Goal: Task Accomplishment & Management: Use online tool/utility

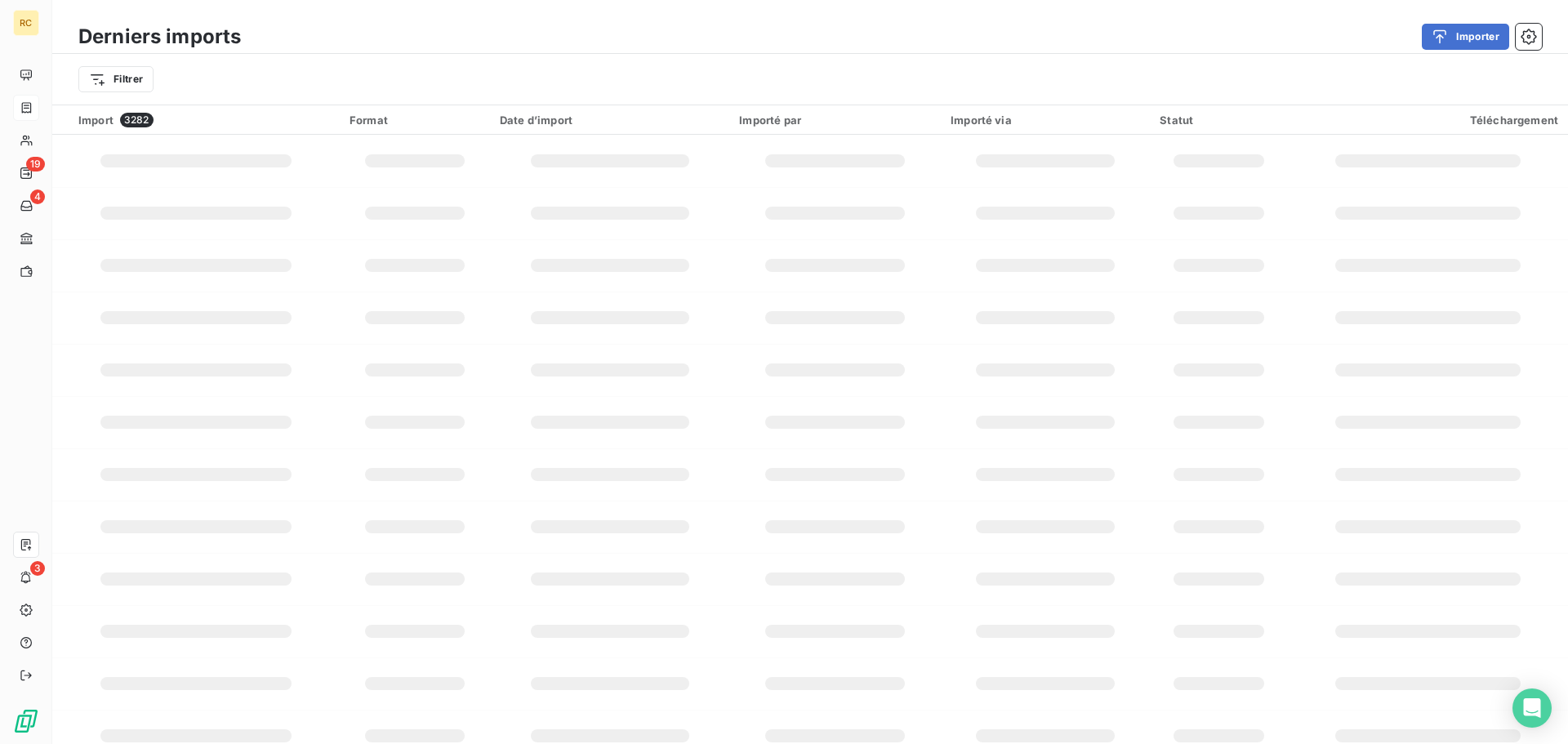
click at [33, 110] on div at bounding box center [27, 108] width 14 height 13
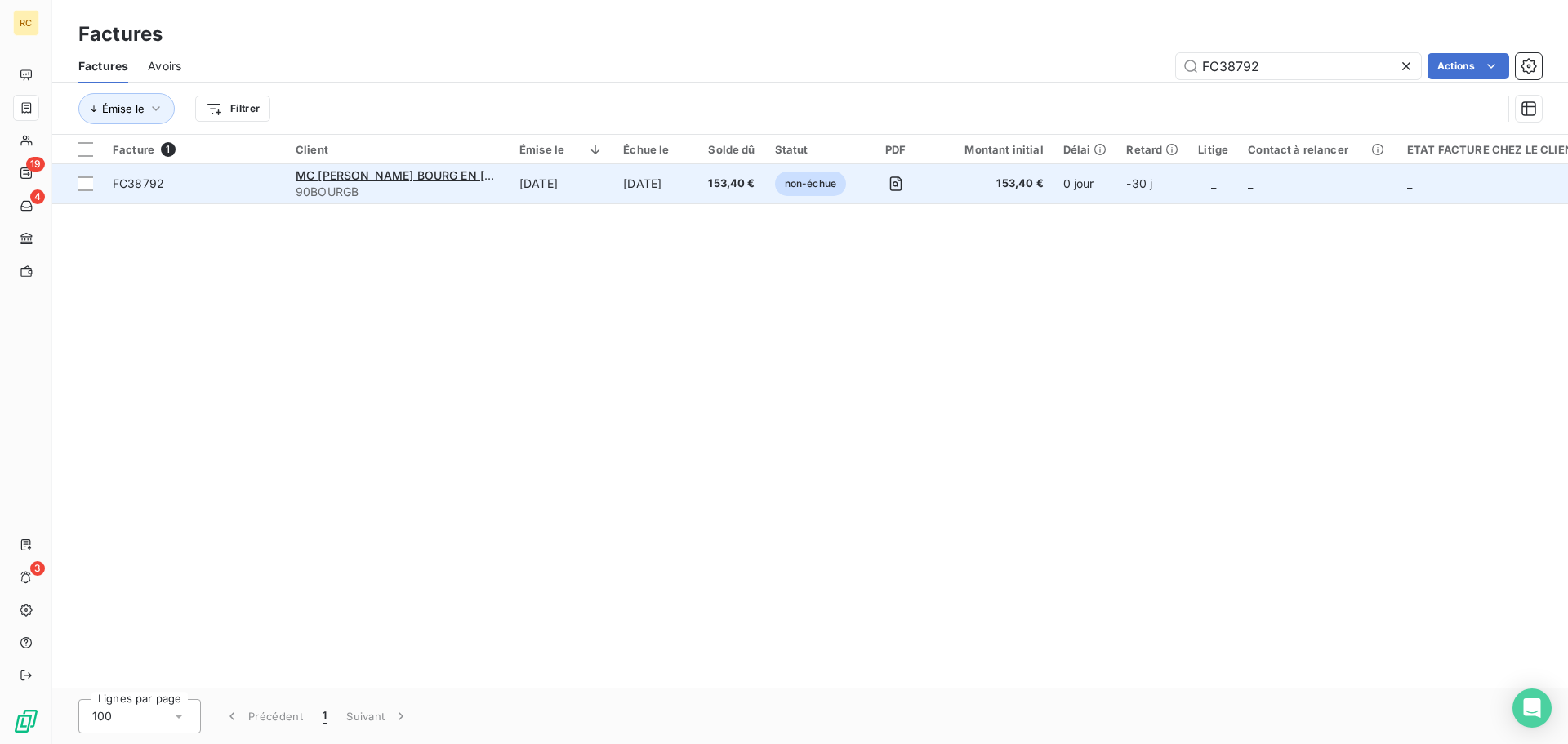
click at [242, 184] on span "FC38792" at bounding box center [194, 184] width 163 height 17
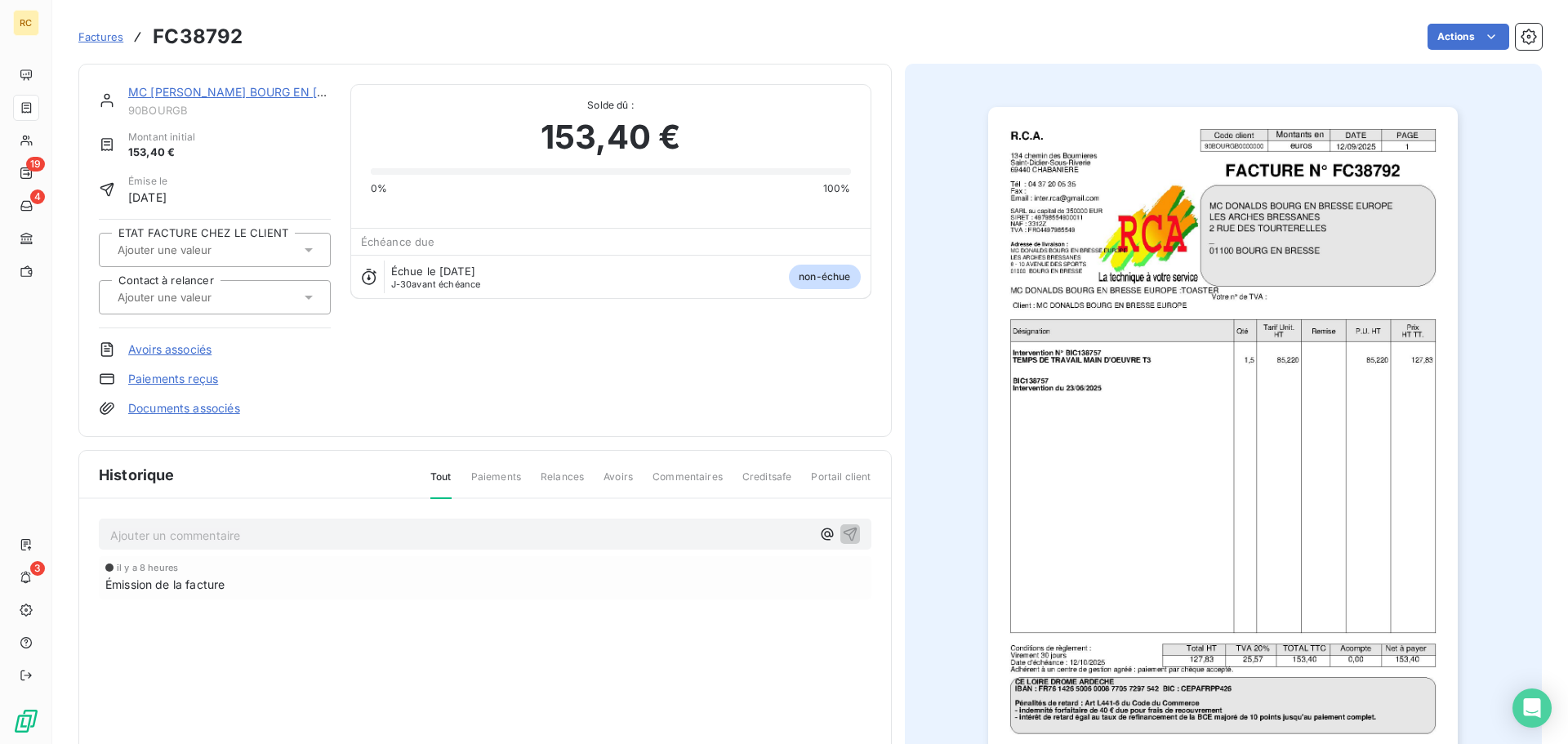
click at [189, 416] on link "Documents associés" at bounding box center [184, 408] width 112 height 17
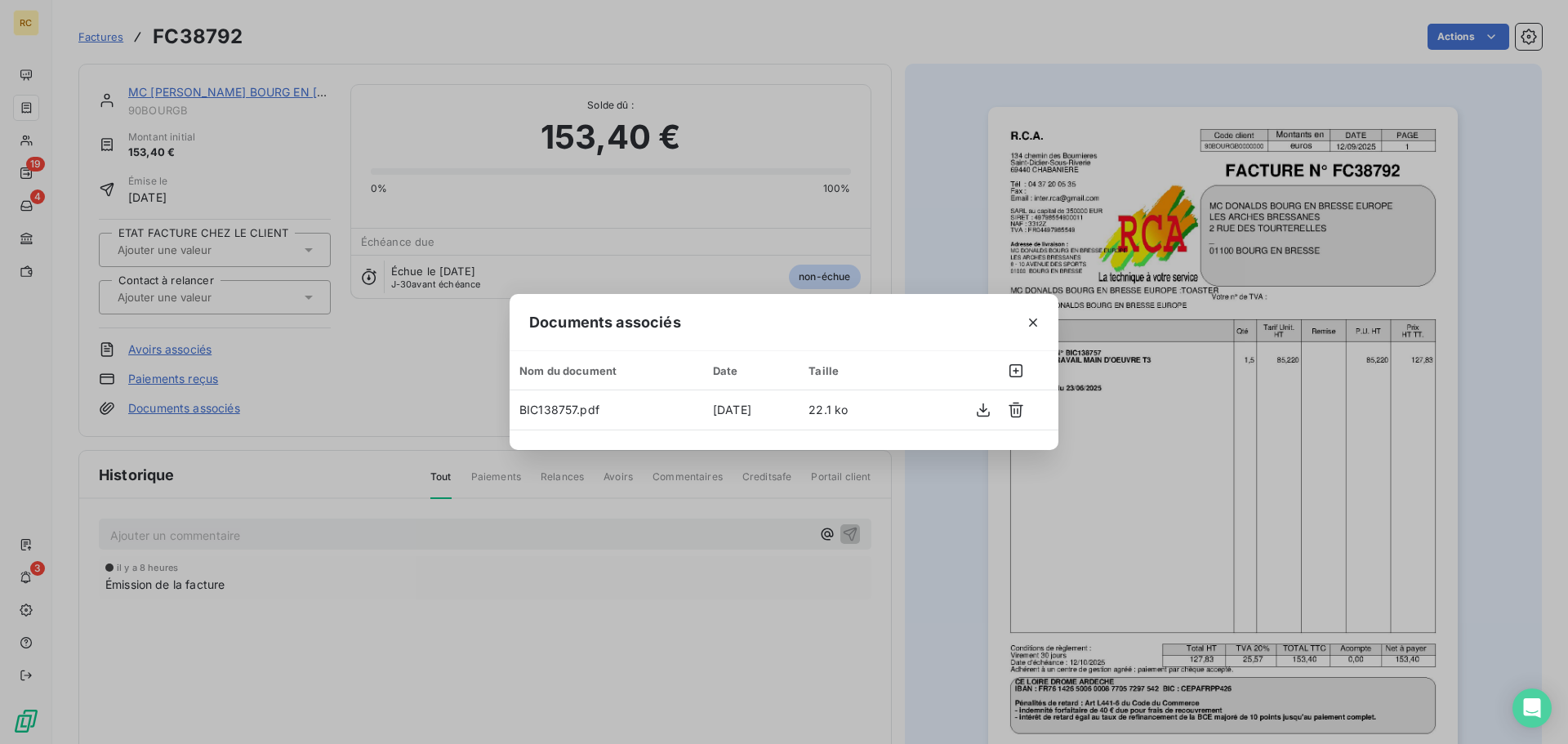
click at [1033, 317] on icon "button" at bounding box center [1033, 322] width 17 height 17
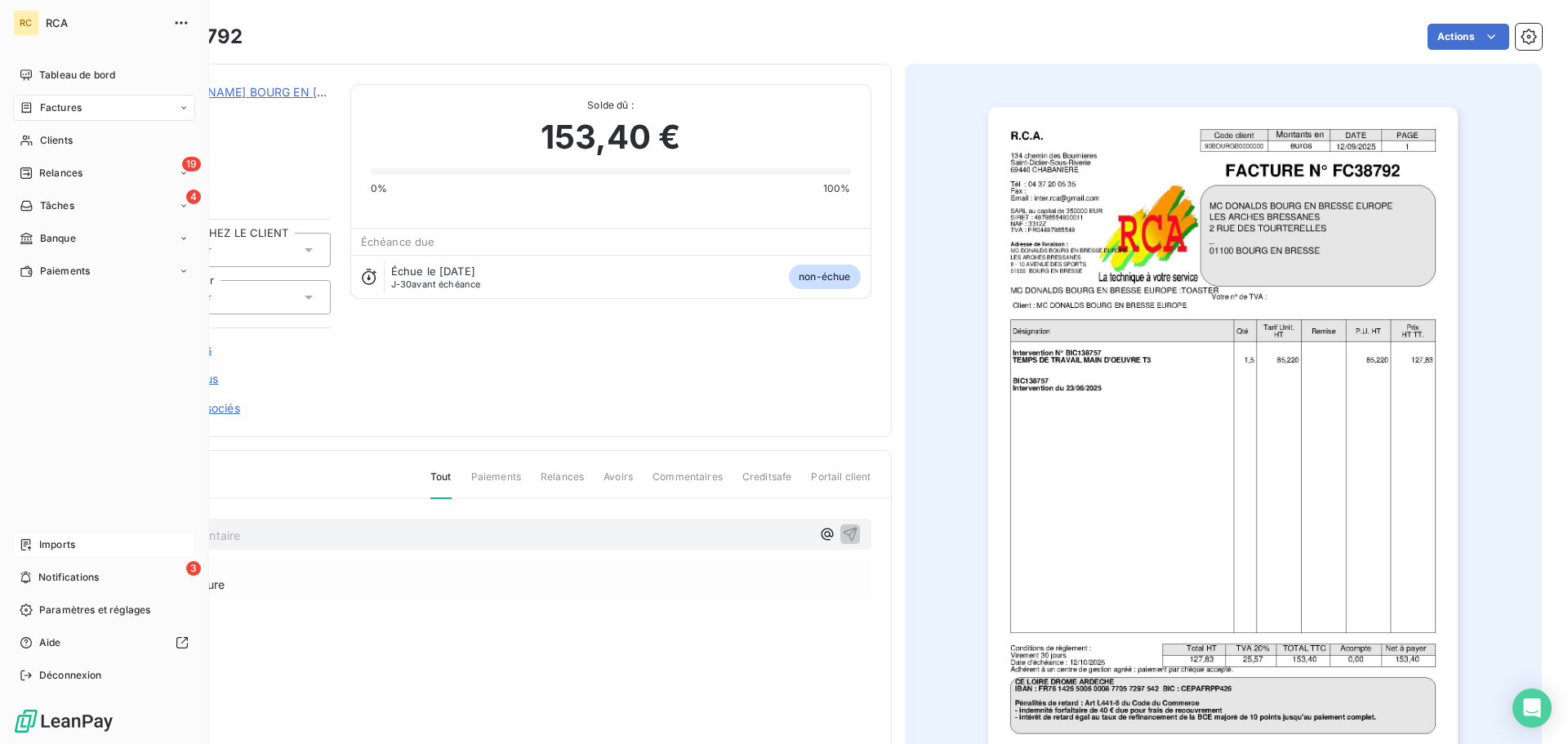
click at [24, 535] on div "Imports" at bounding box center [104, 544] width 182 height 26
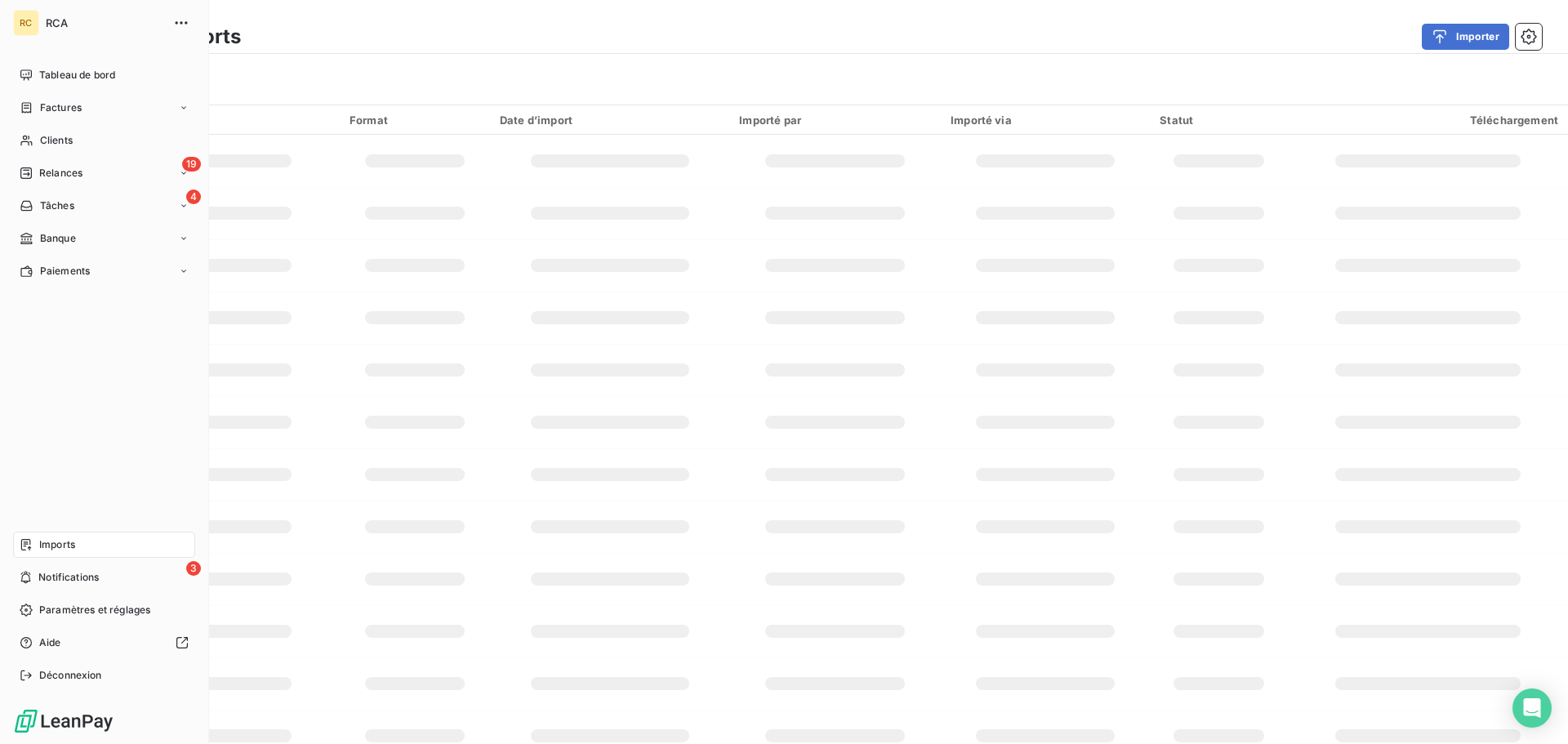
click at [30, 545] on icon at bounding box center [26, 545] width 10 height 12
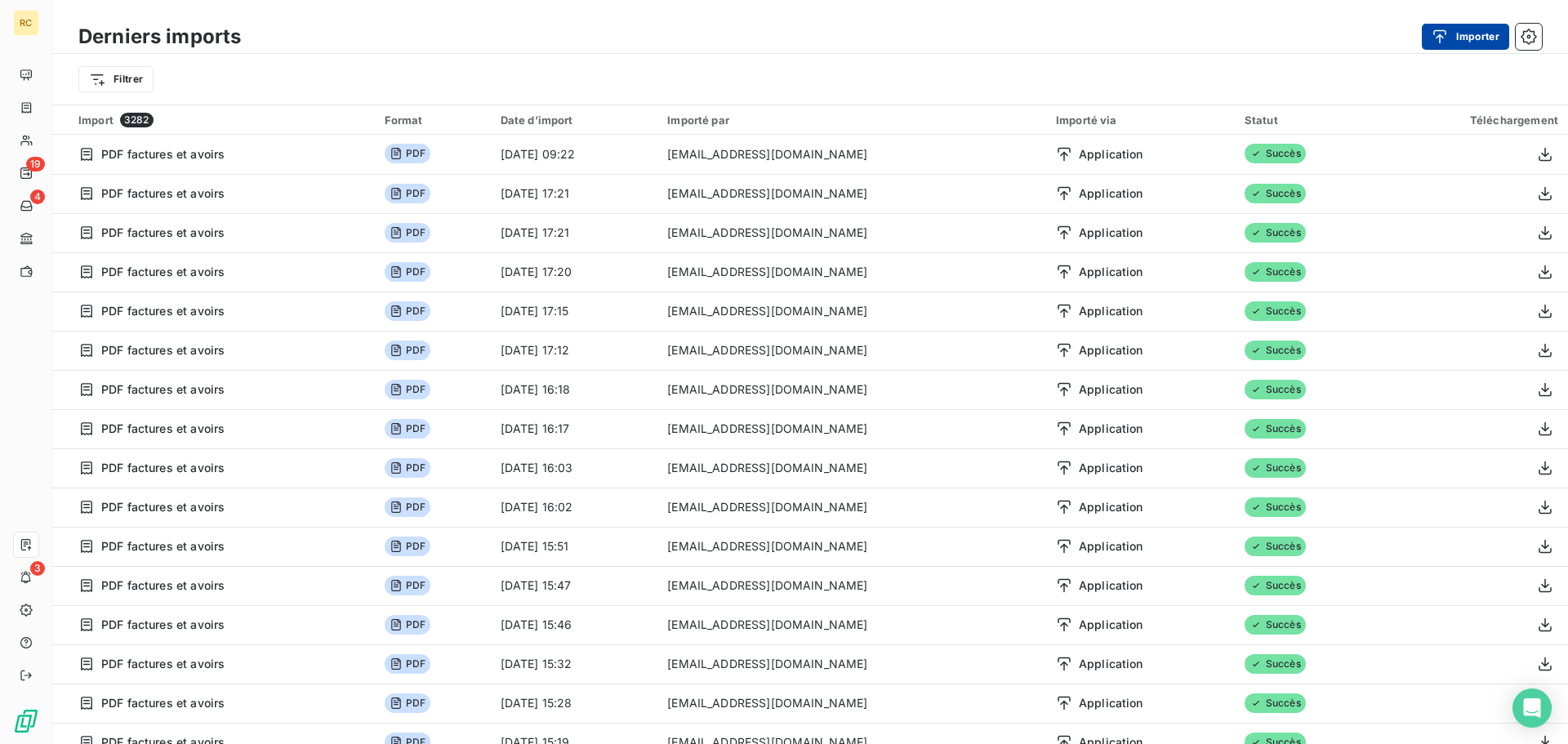
click at [1476, 42] on button "Importer" at bounding box center [1466, 36] width 87 height 26
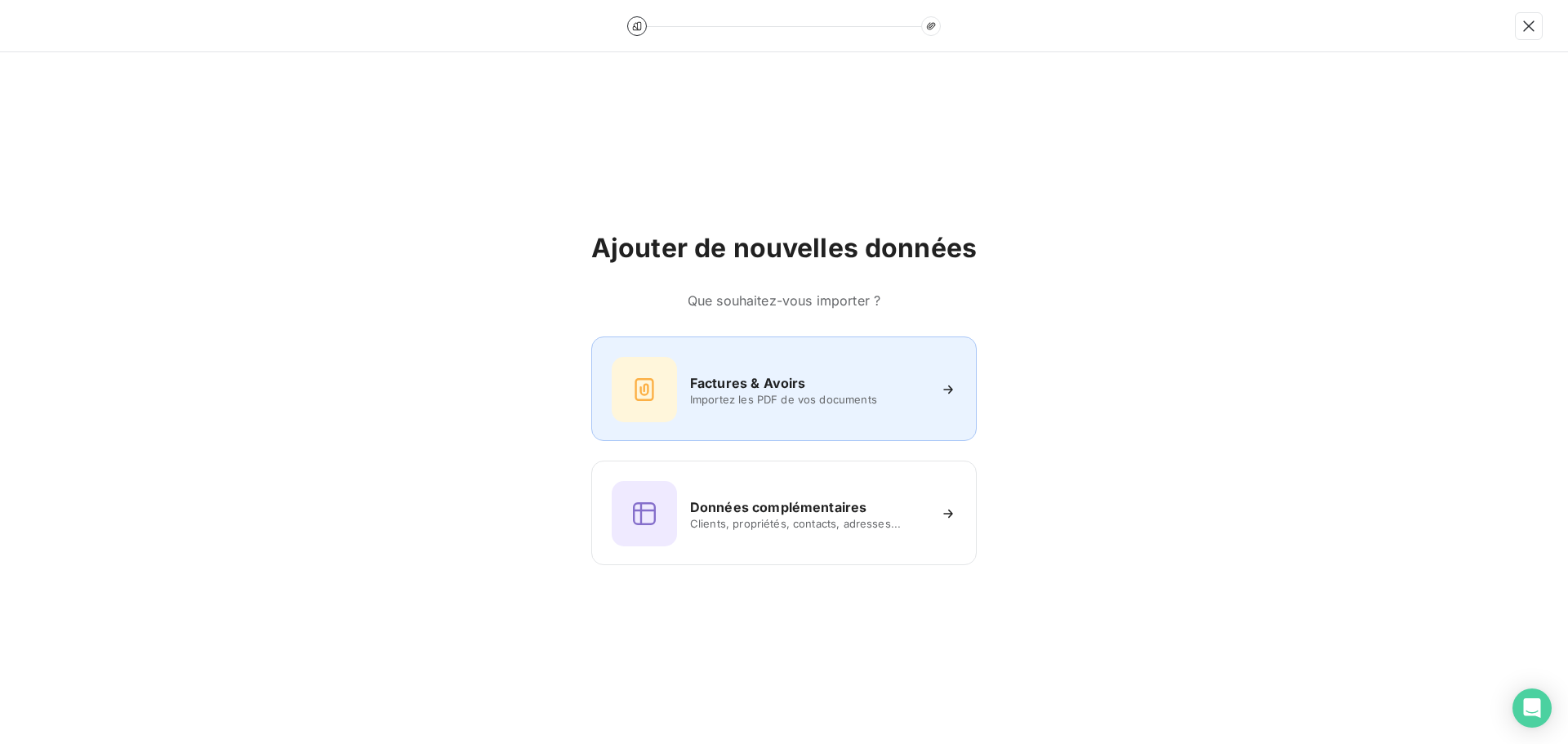
click at [758, 385] on h6 "Factures & Avoirs" at bounding box center [747, 383] width 116 height 20
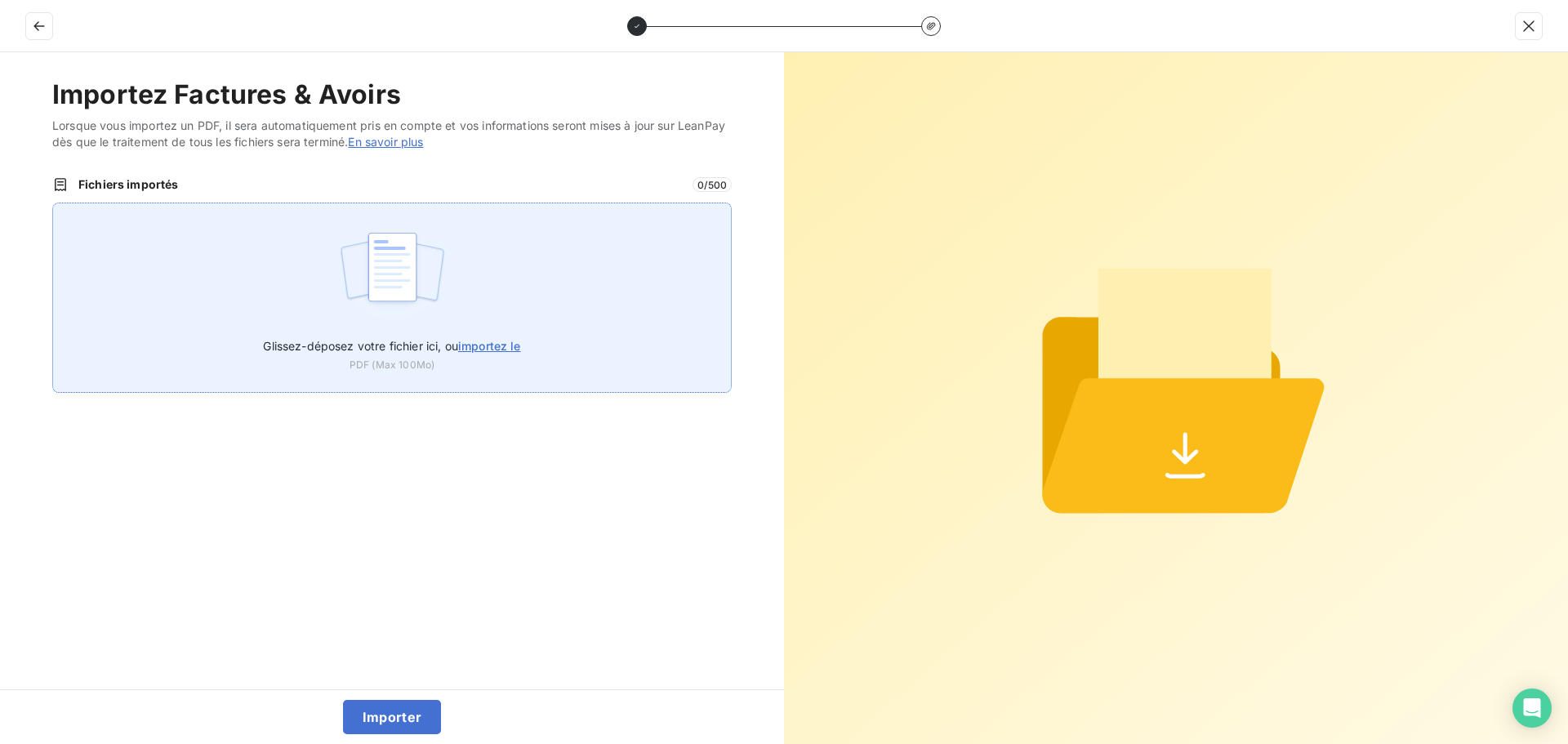
click at [393, 256] on img at bounding box center [392, 275] width 108 height 104
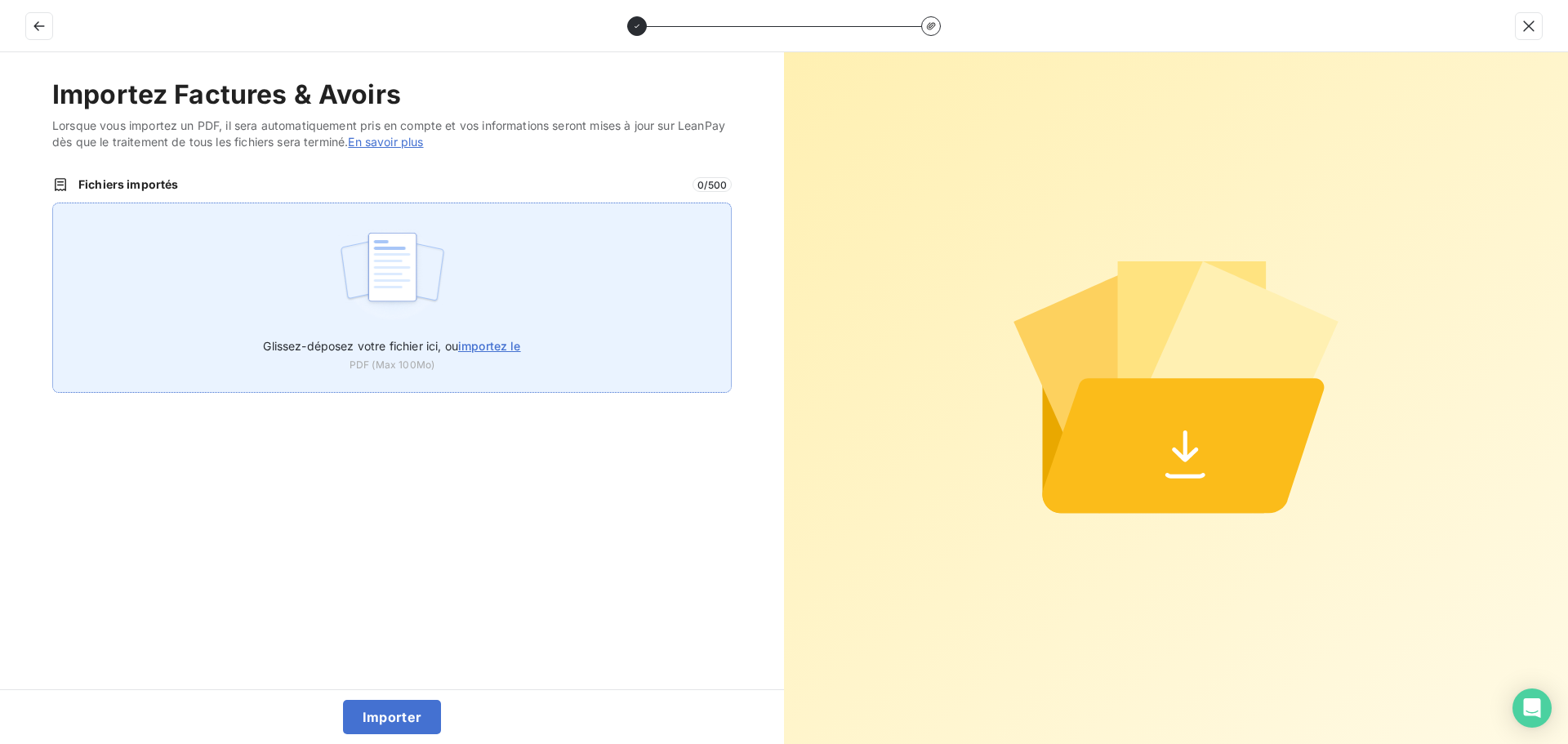
type input "C:\fakepath\FC38793.pdf"
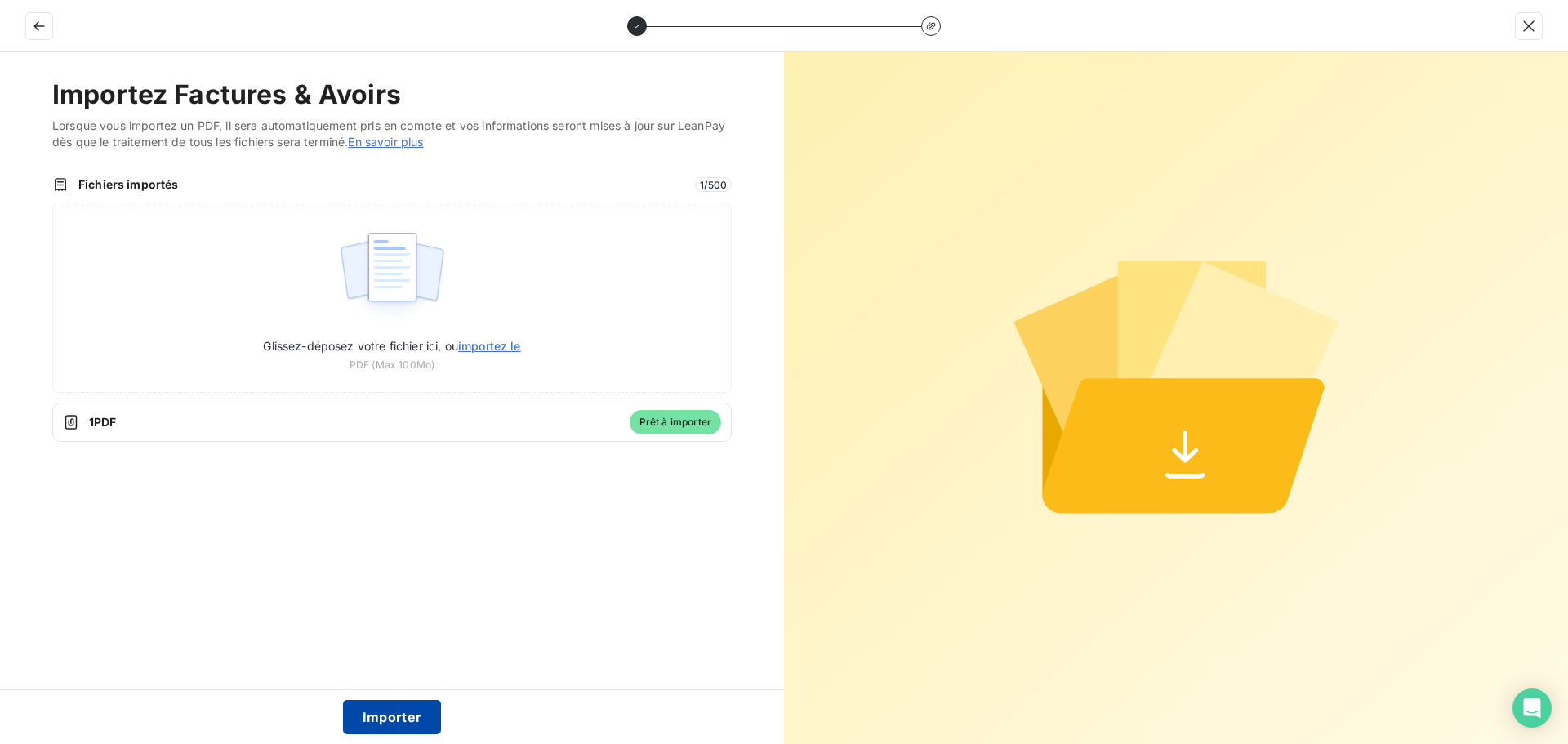
click at [404, 715] on button "Importer" at bounding box center [392, 717] width 99 height 34
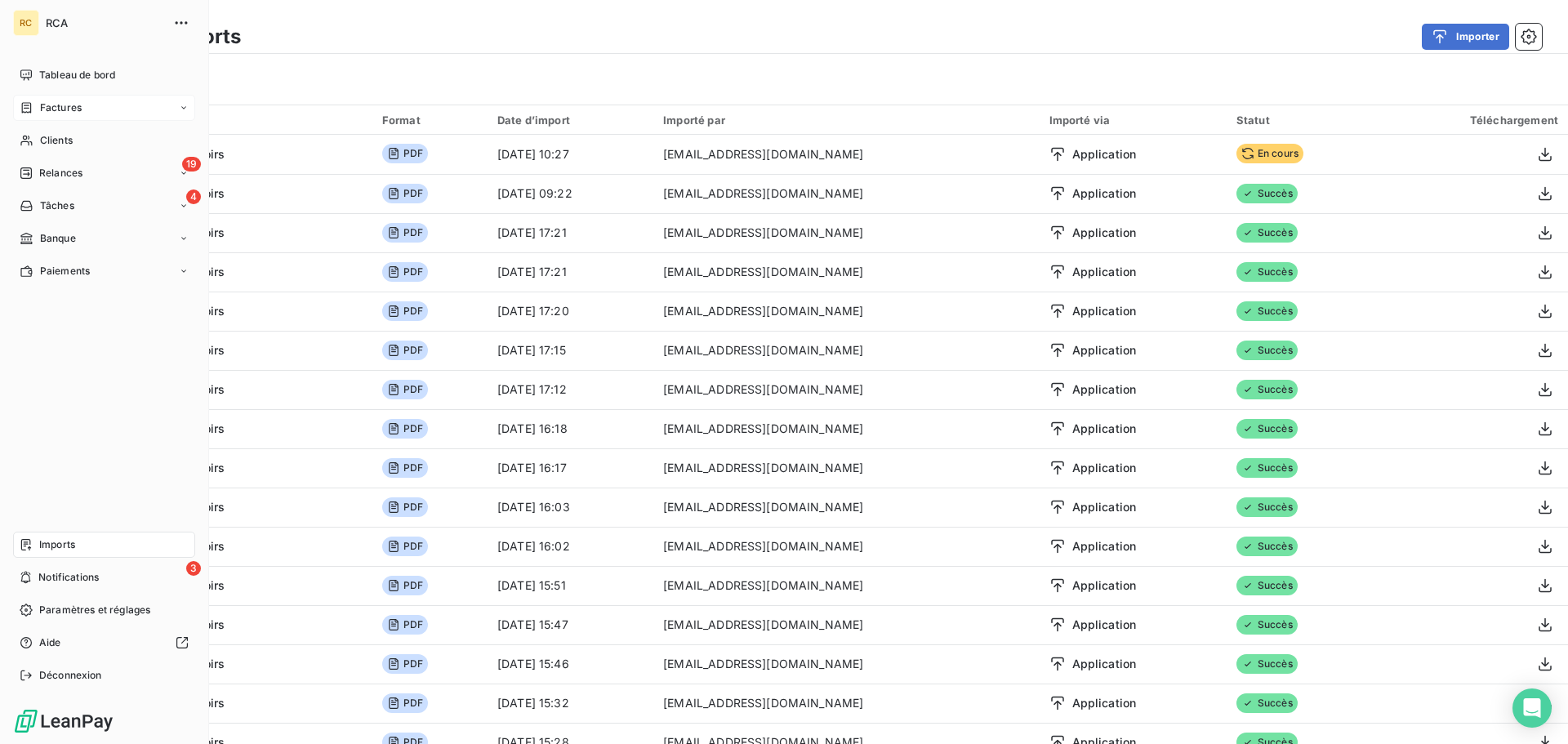
drag, startPoint x: 28, startPoint y: 105, endPoint x: 69, endPoint y: 117, distance: 42.7
click at [28, 106] on icon at bounding box center [27, 108] width 14 height 13
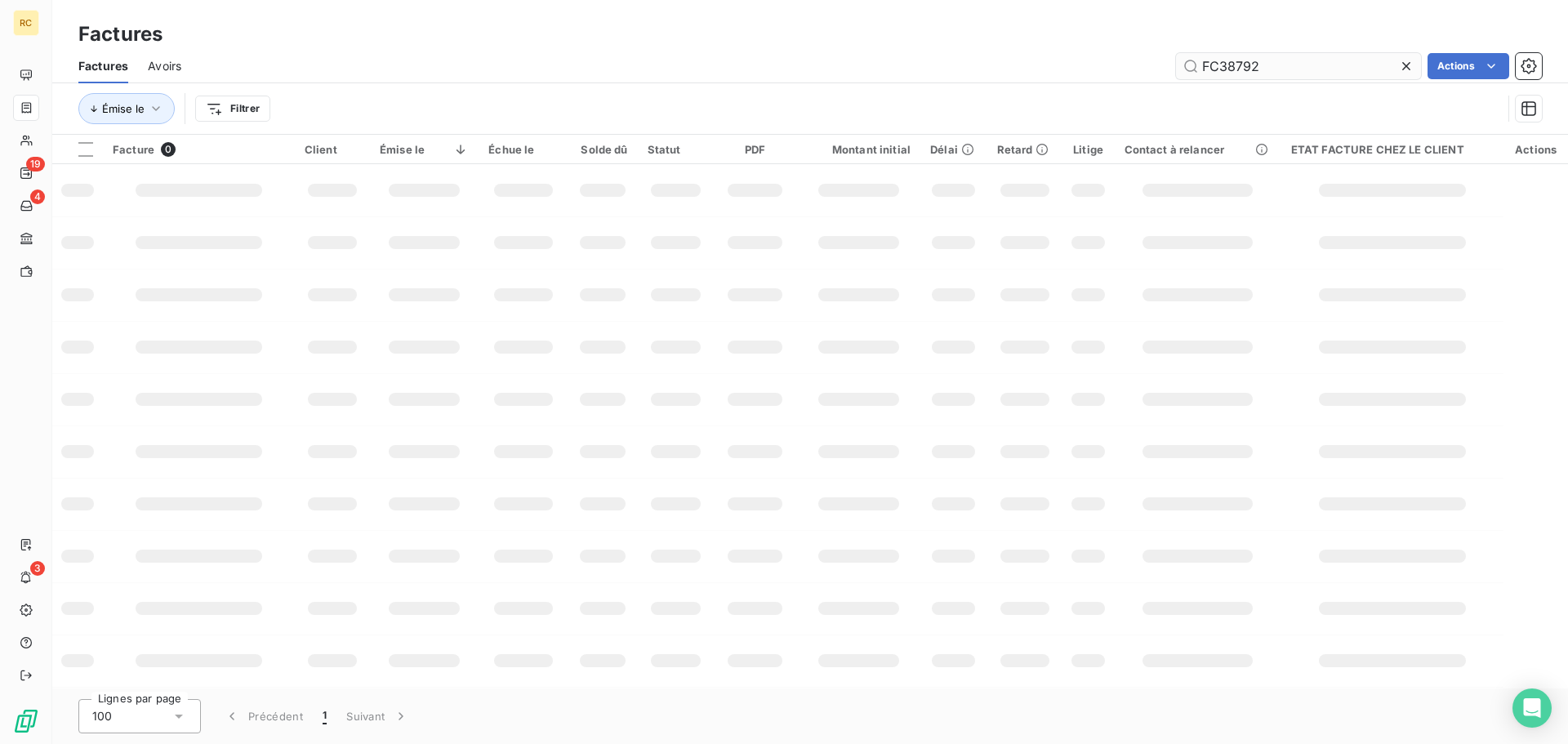
click at [1339, 63] on input "FC38792" at bounding box center [1299, 66] width 245 height 26
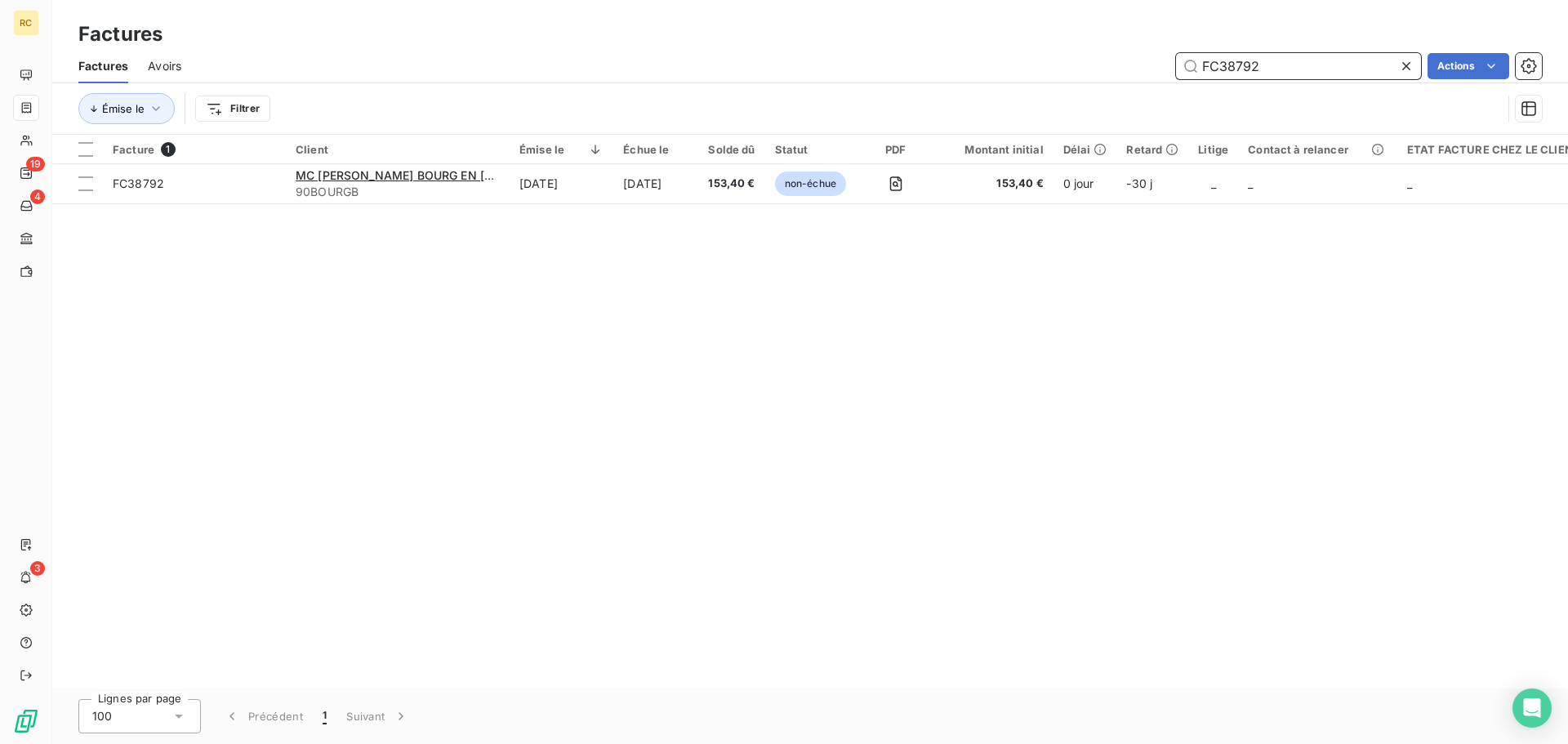
click at [1304, 70] on input "FC38792" at bounding box center [1299, 66] width 245 height 26
paste input "3"
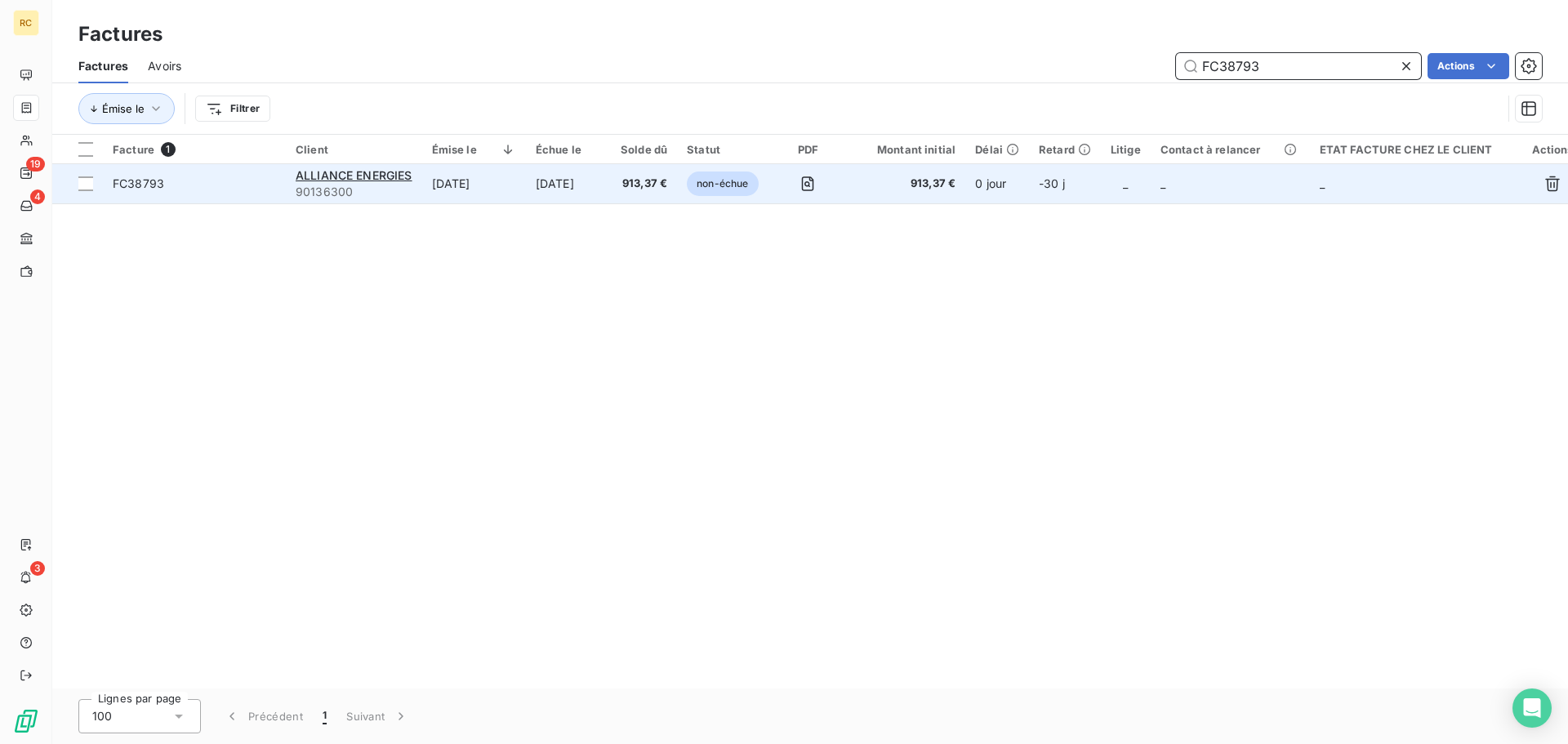
type input "FC38793"
click at [173, 181] on span "FC38793" at bounding box center [194, 184] width 163 height 17
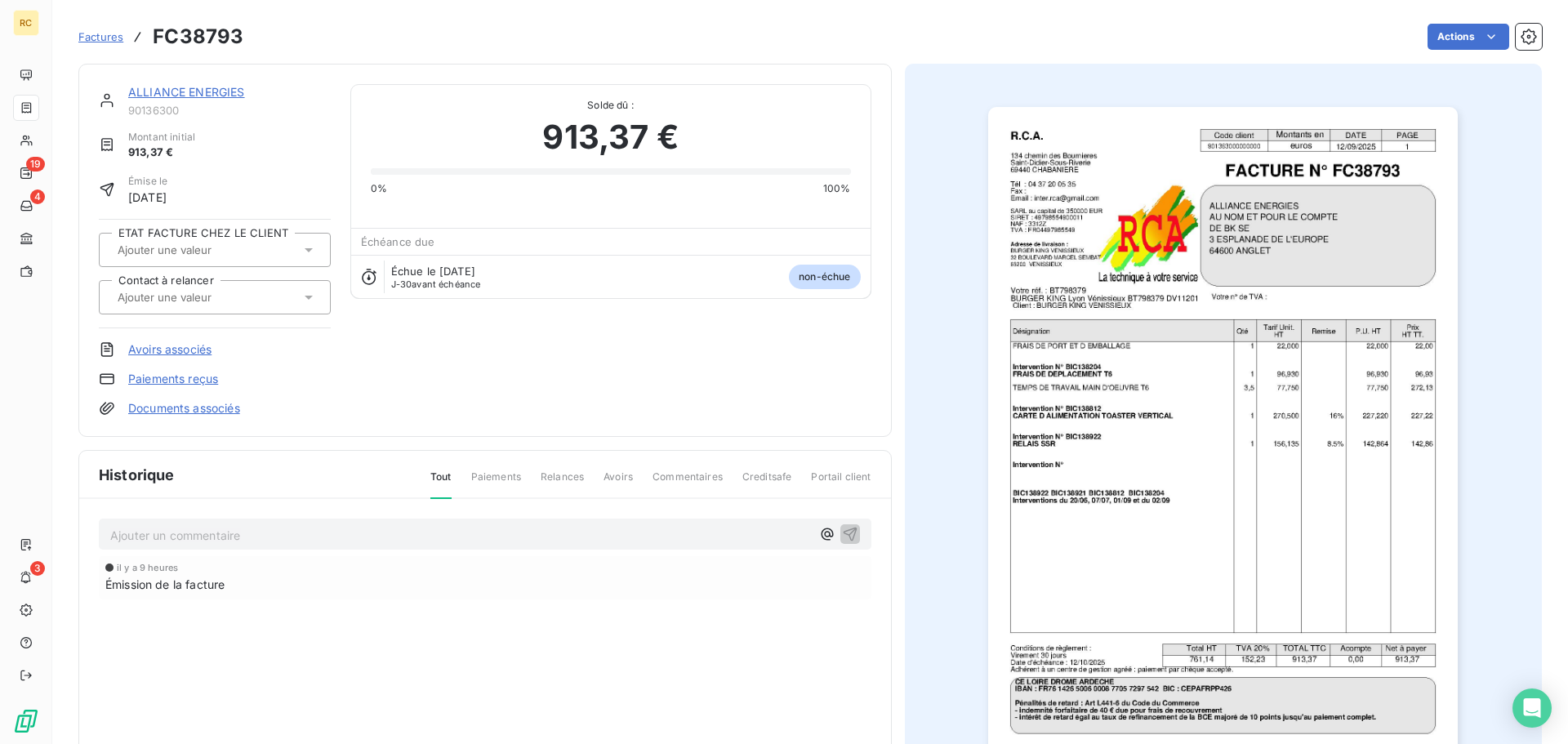
click at [191, 408] on link "Documents associés" at bounding box center [184, 408] width 112 height 17
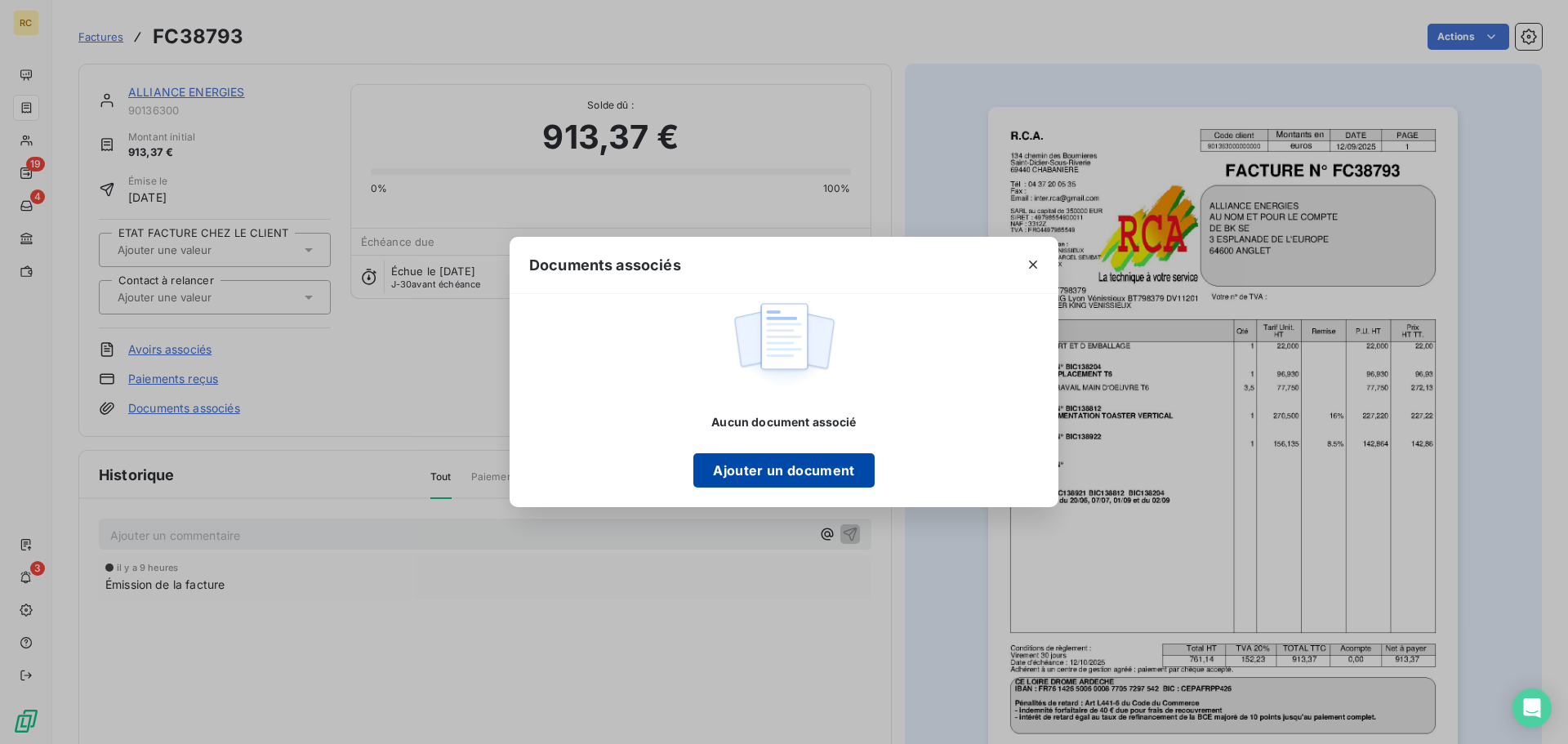
click at [724, 480] on button "Ajouter un document" at bounding box center [783, 470] width 181 height 34
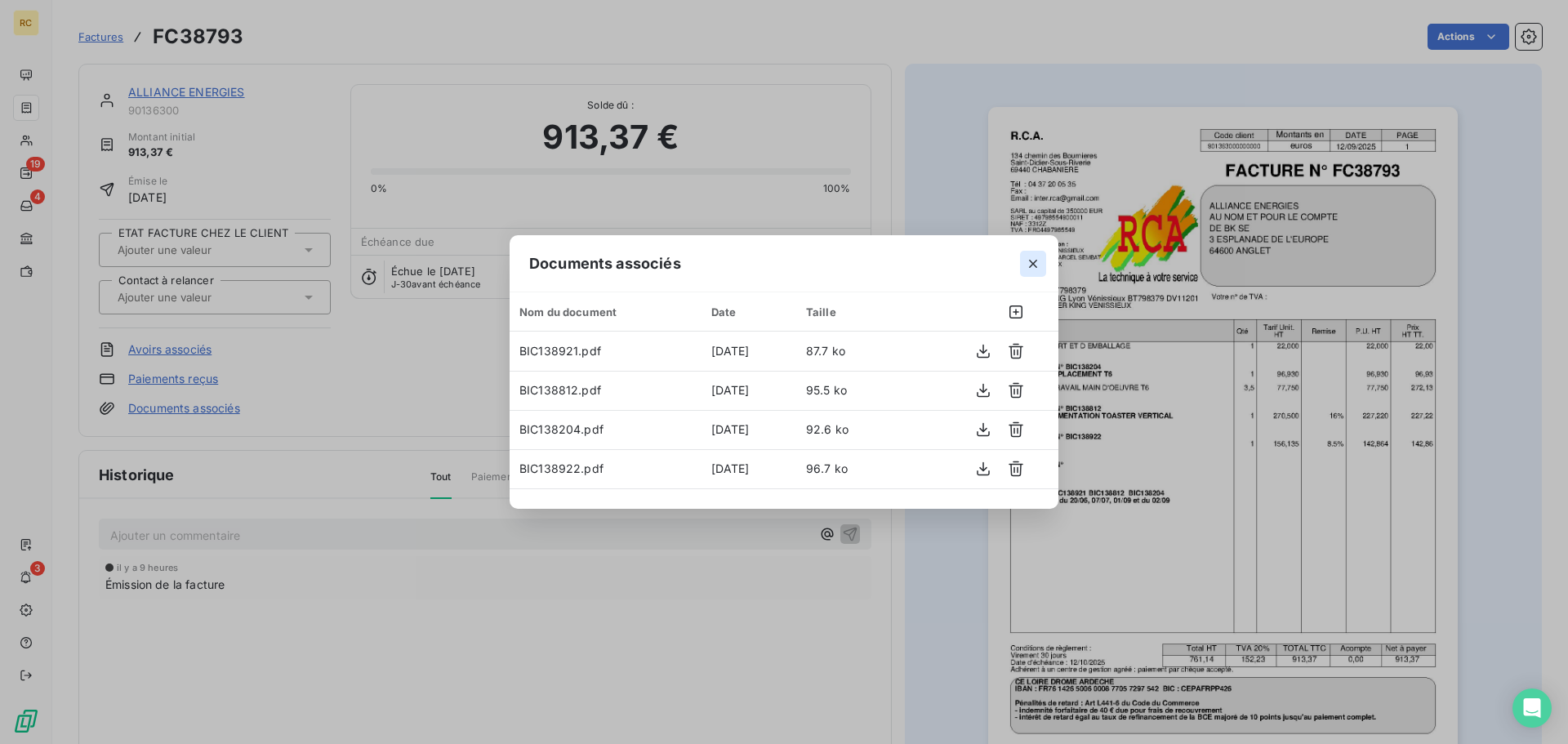
click at [1032, 261] on icon "button" at bounding box center [1033, 264] width 17 height 17
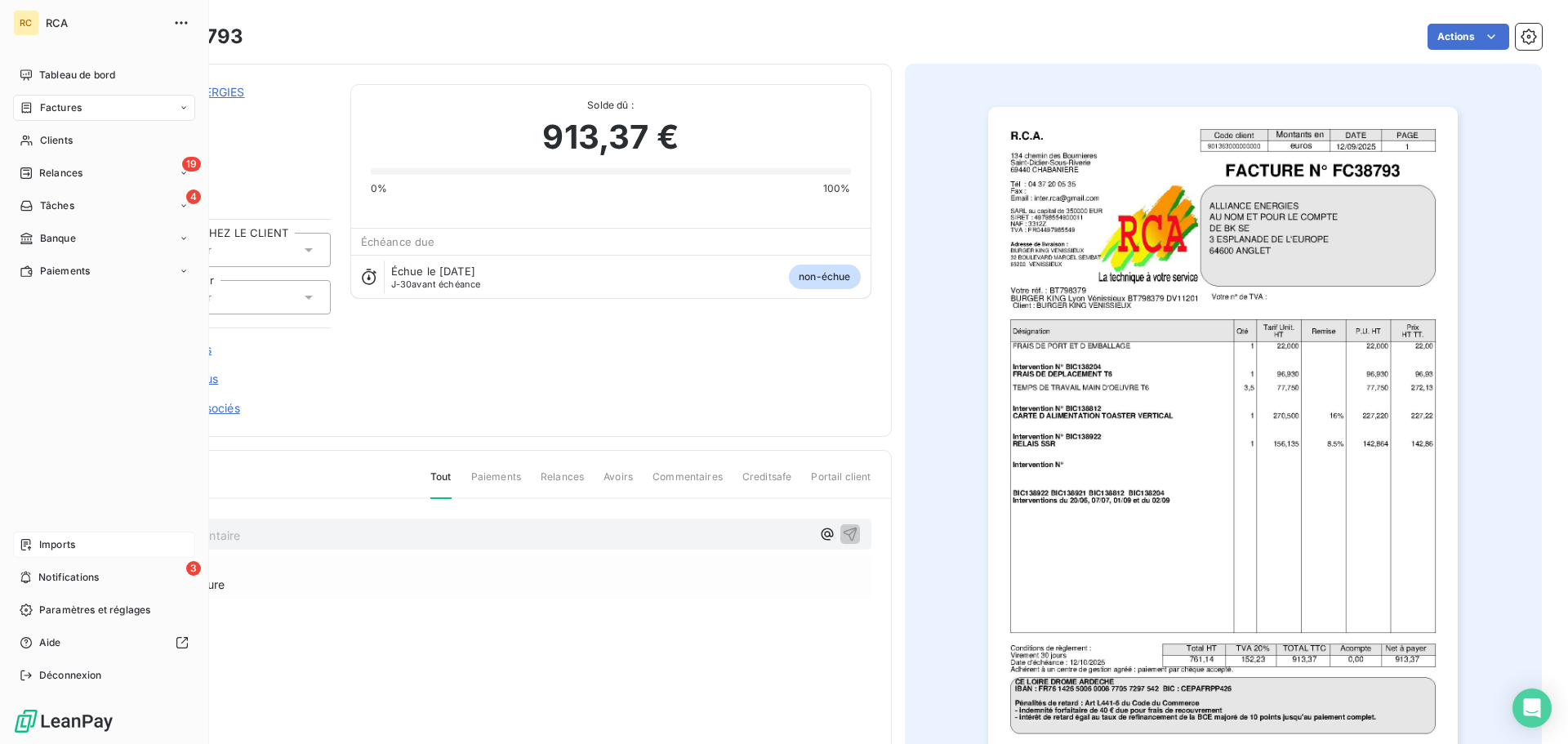
click at [57, 544] on span "Imports" at bounding box center [57, 545] width 36 height 15
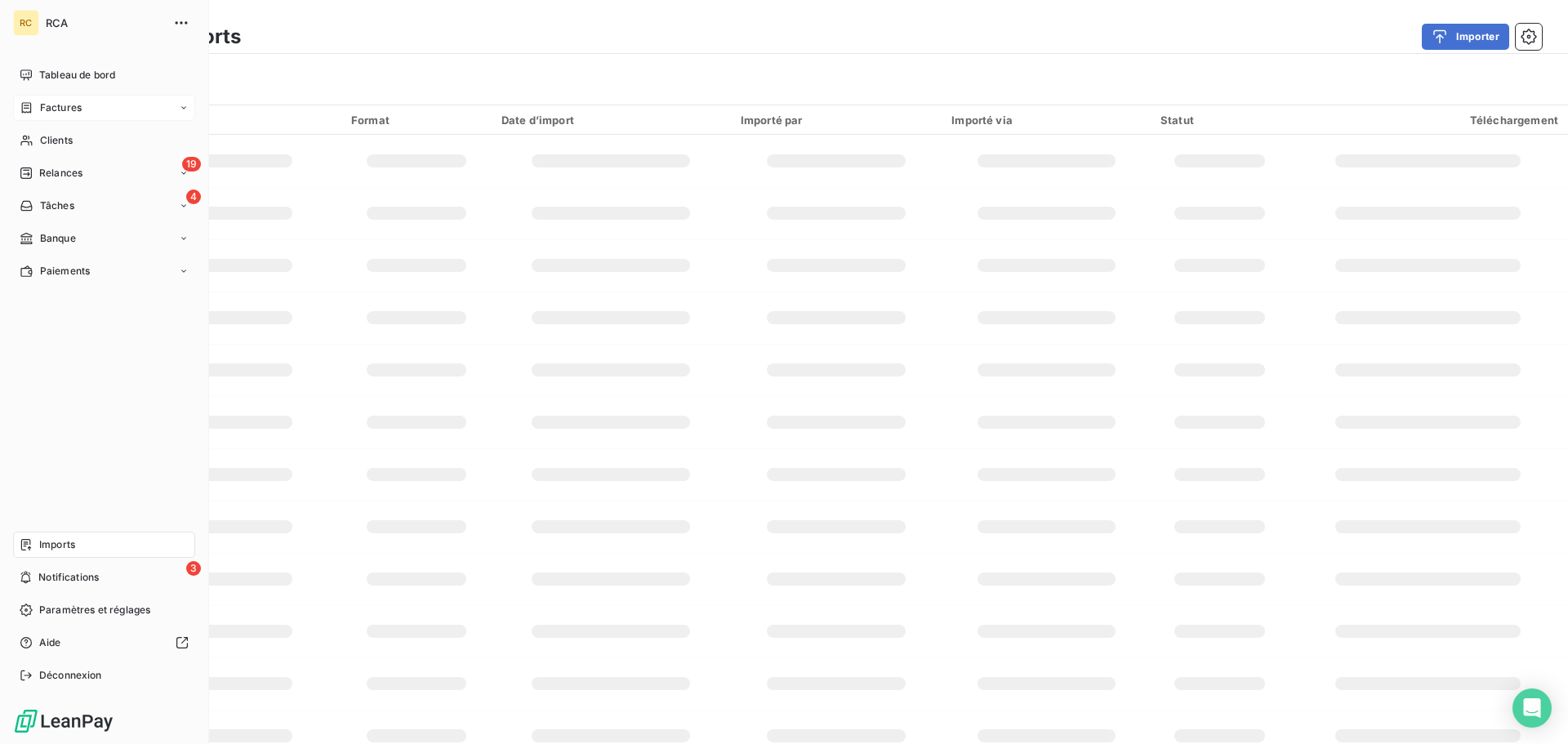
click at [80, 110] on span "Factures" at bounding box center [61, 108] width 42 height 15
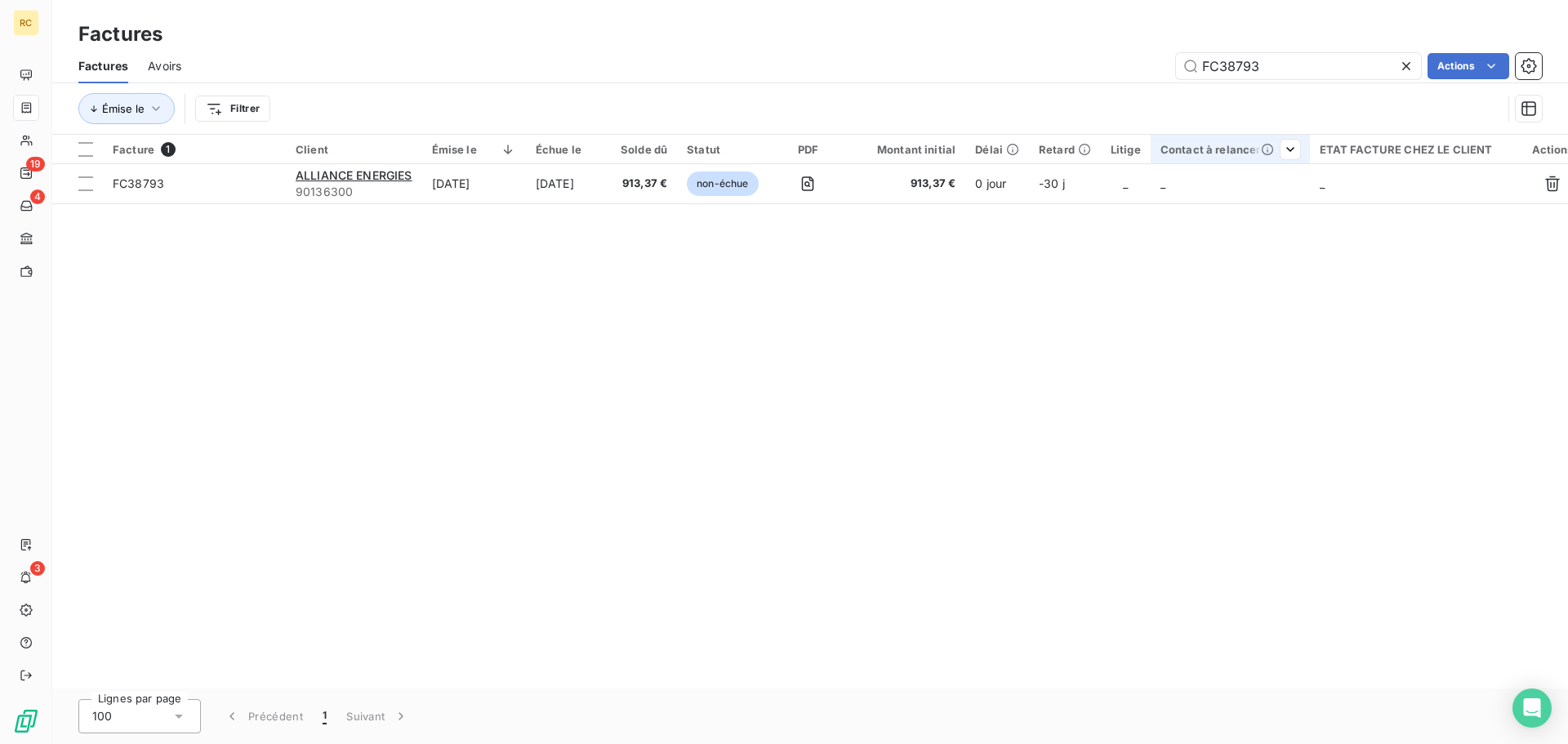
drag, startPoint x: 1280, startPoint y: 62, endPoint x: 1300, endPoint y: 142, distance: 82.5
click at [1243, 65] on input "FC38793" at bounding box center [1299, 66] width 245 height 26
type input "FC38789"
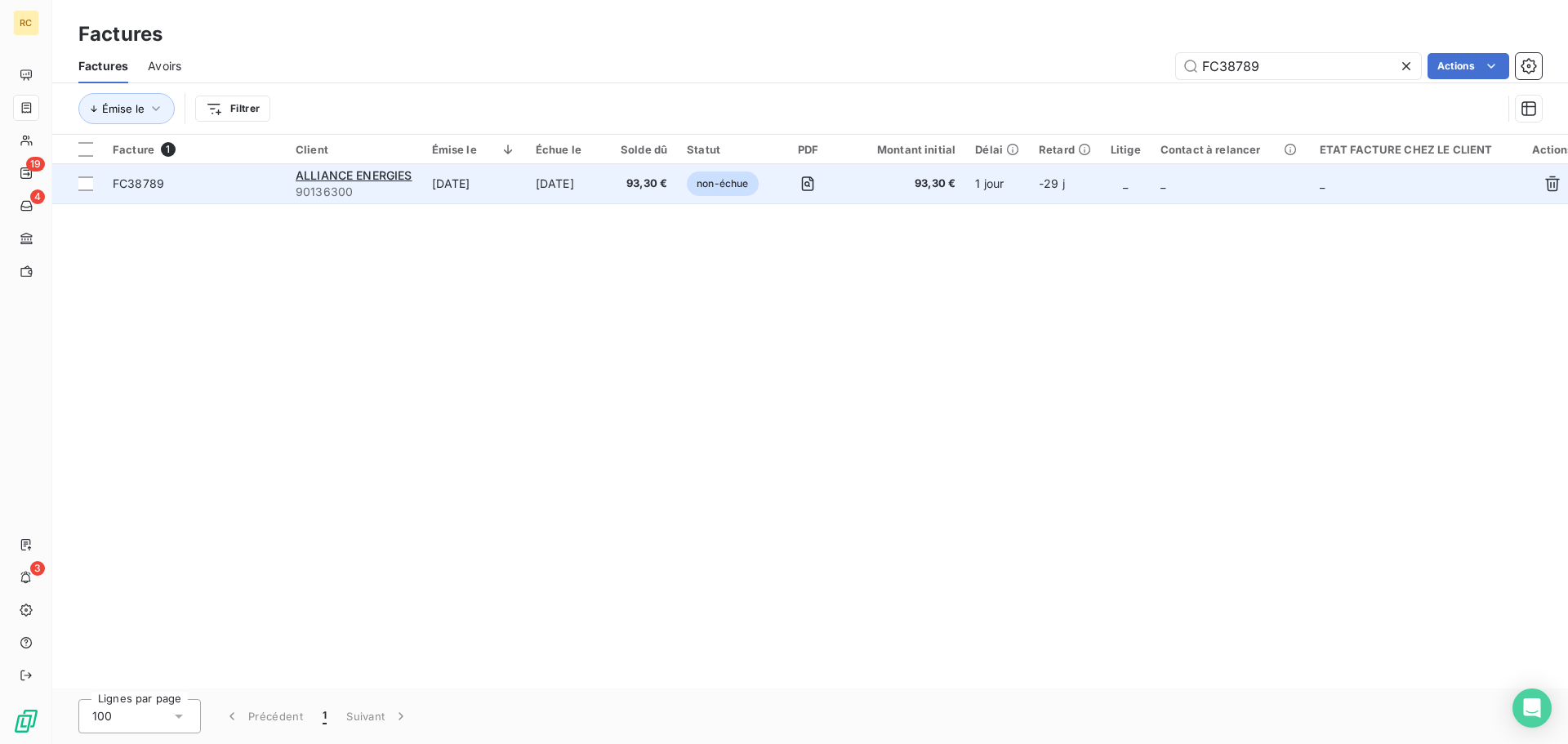
click at [159, 187] on span "FC38789" at bounding box center [138, 183] width 52 height 14
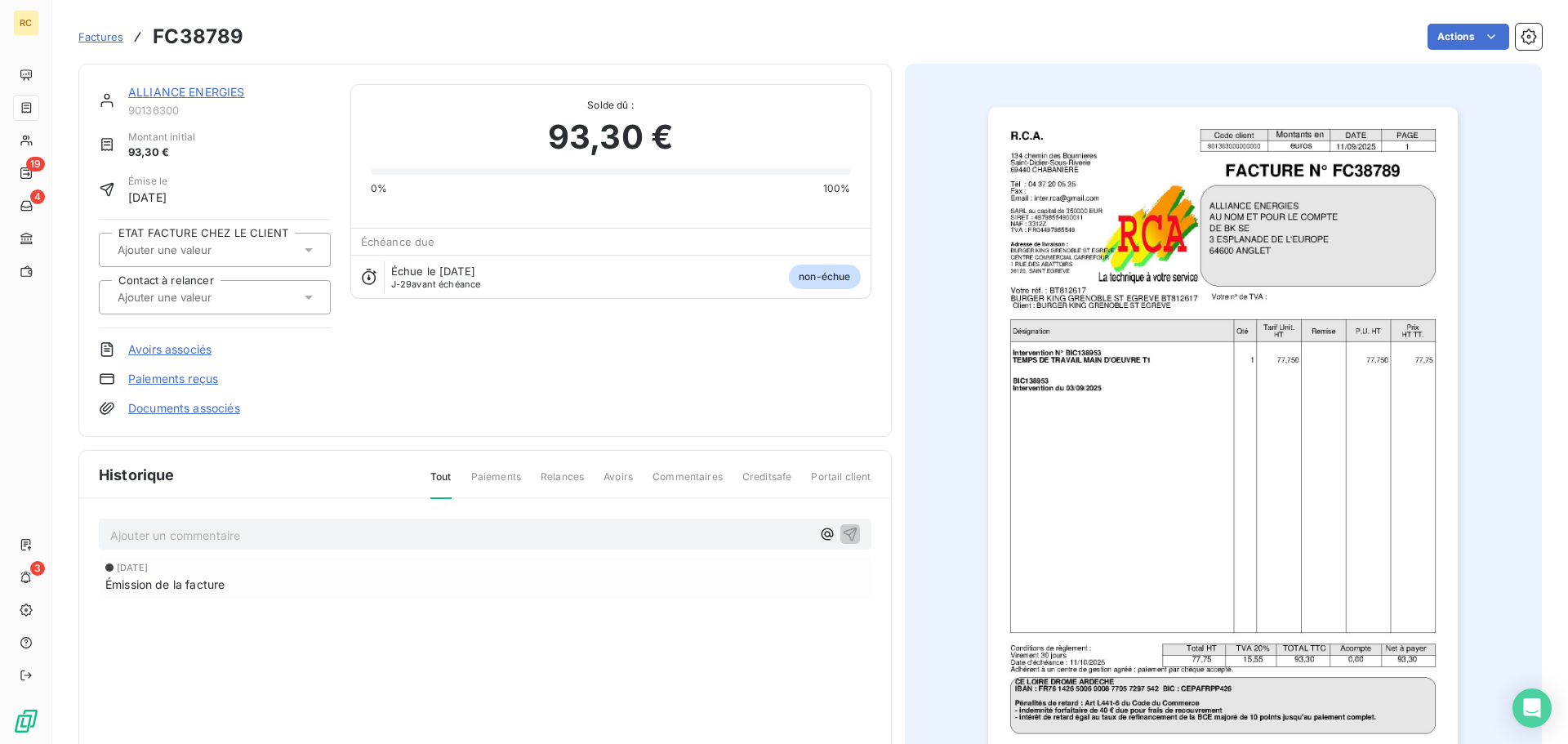
click at [164, 405] on link "Documents associés" at bounding box center [184, 408] width 112 height 17
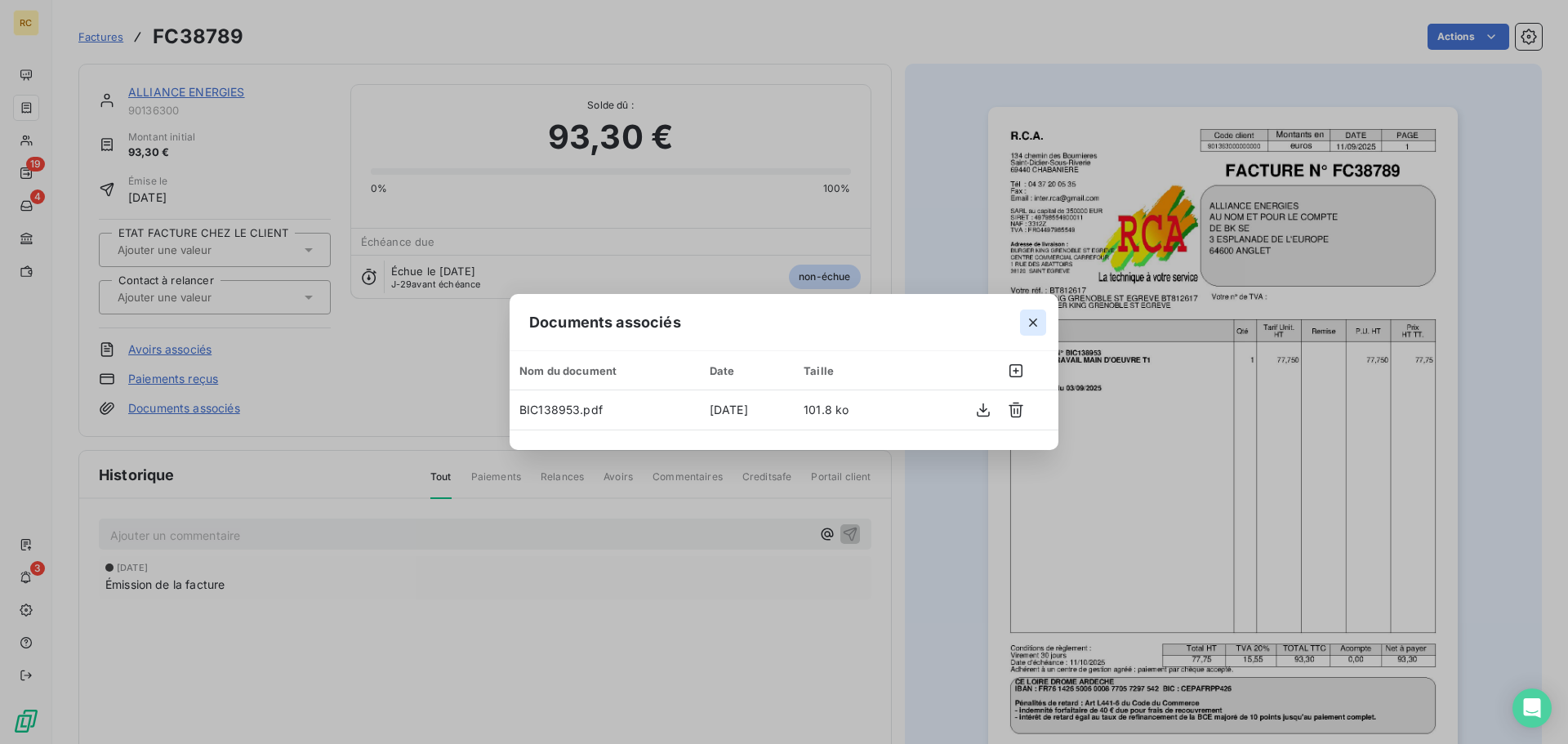
click at [1031, 325] on icon "button" at bounding box center [1033, 322] width 17 height 17
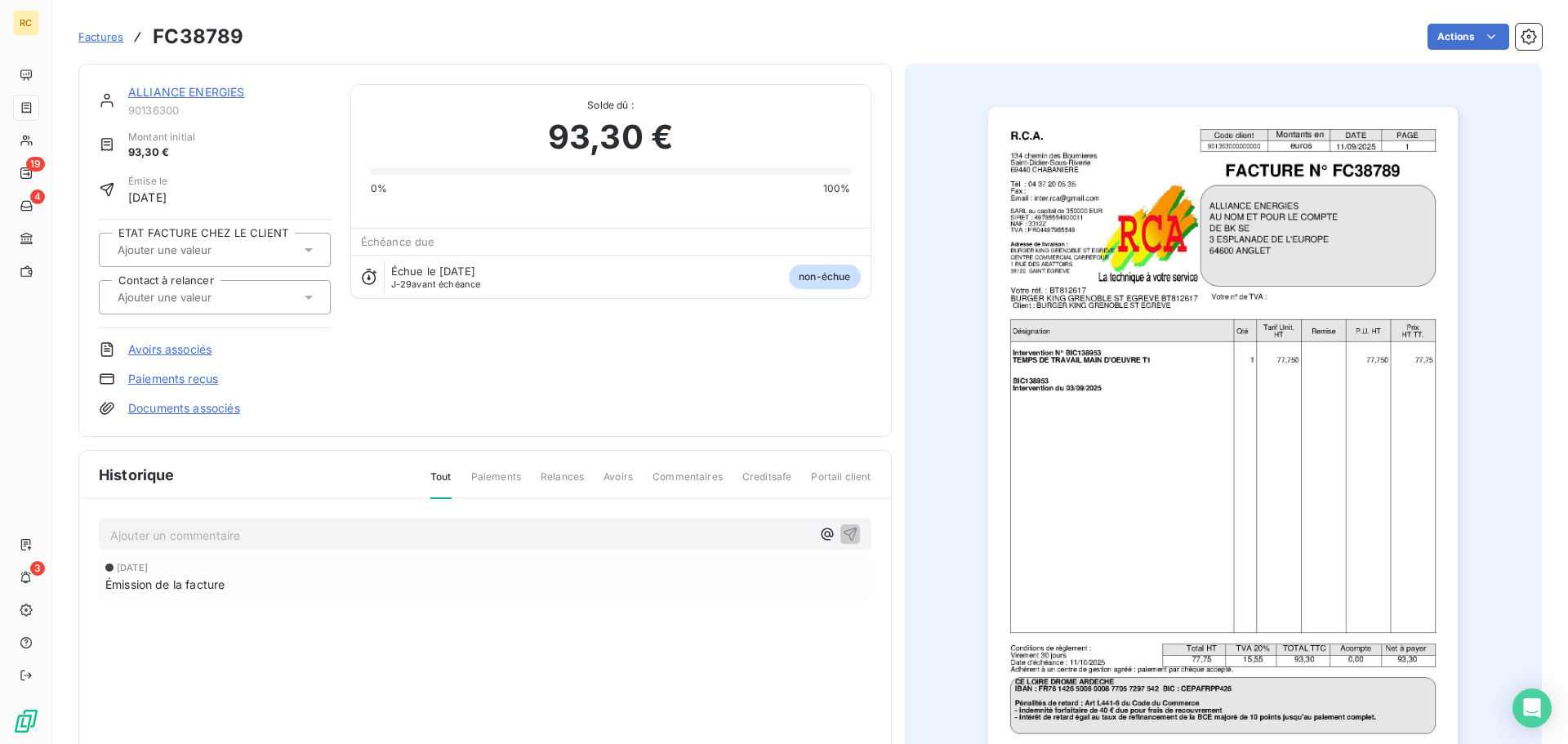
click at [1261, 271] on img "button" at bounding box center [1223, 439] width 470 height 665
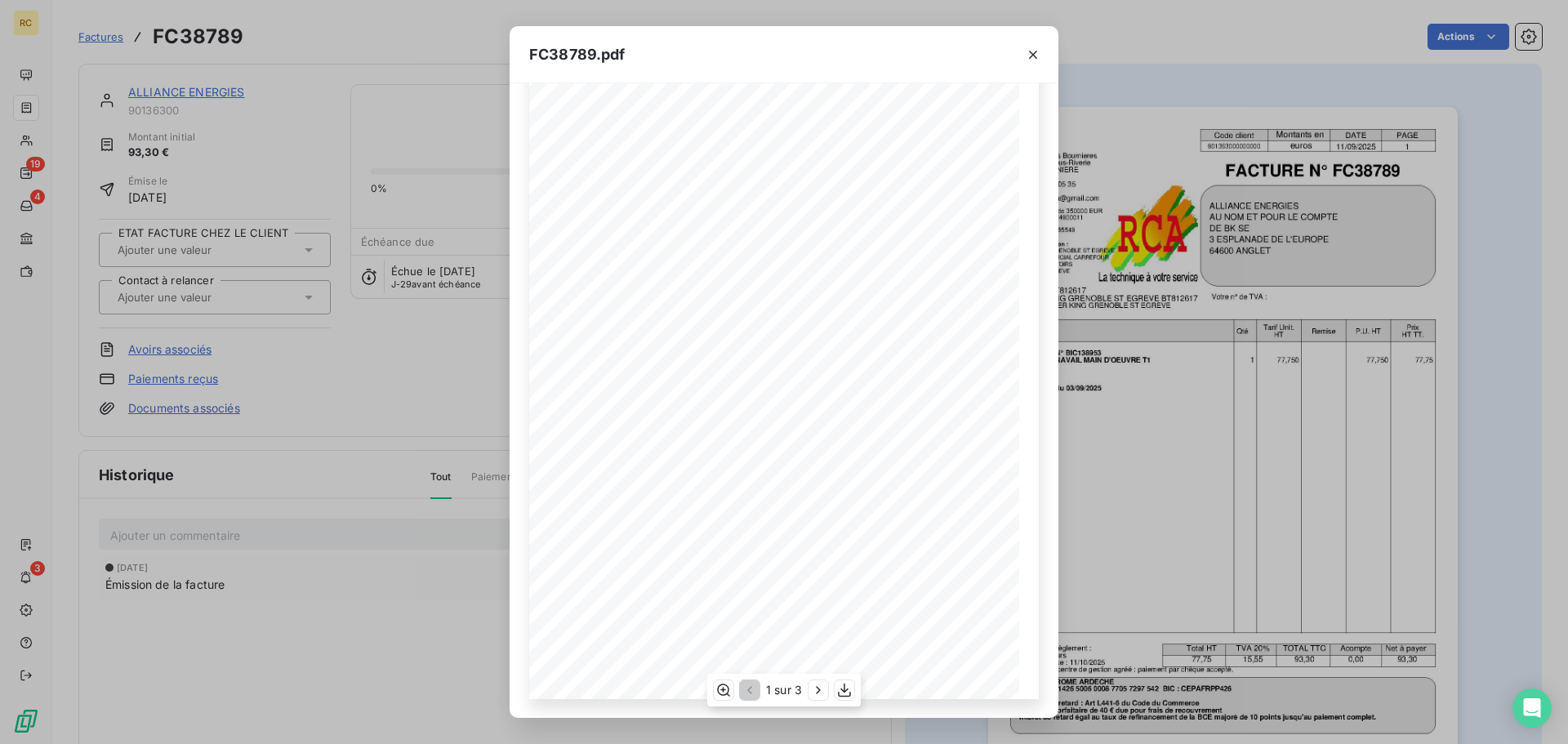
scroll to position [98, 0]
click at [841, 690] on icon "button" at bounding box center [845, 690] width 13 height 14
click at [314, 216] on div "FC38789.pdf R.C.A. Code client Montants en DATE PAGE 901363000000000 euros [DAT…" at bounding box center [784, 372] width 1568 height 744
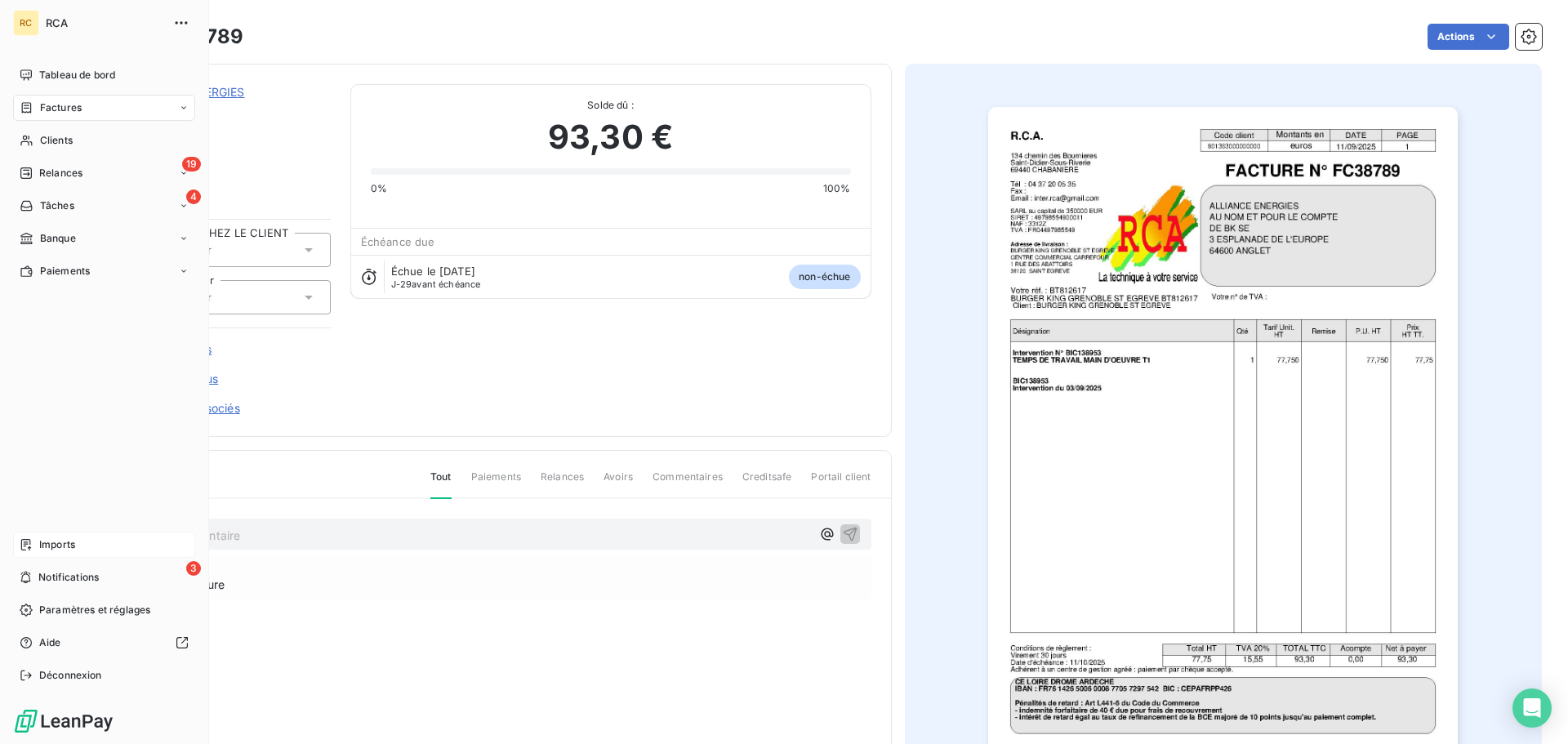
click at [17, 545] on div "Imports" at bounding box center [104, 544] width 182 height 26
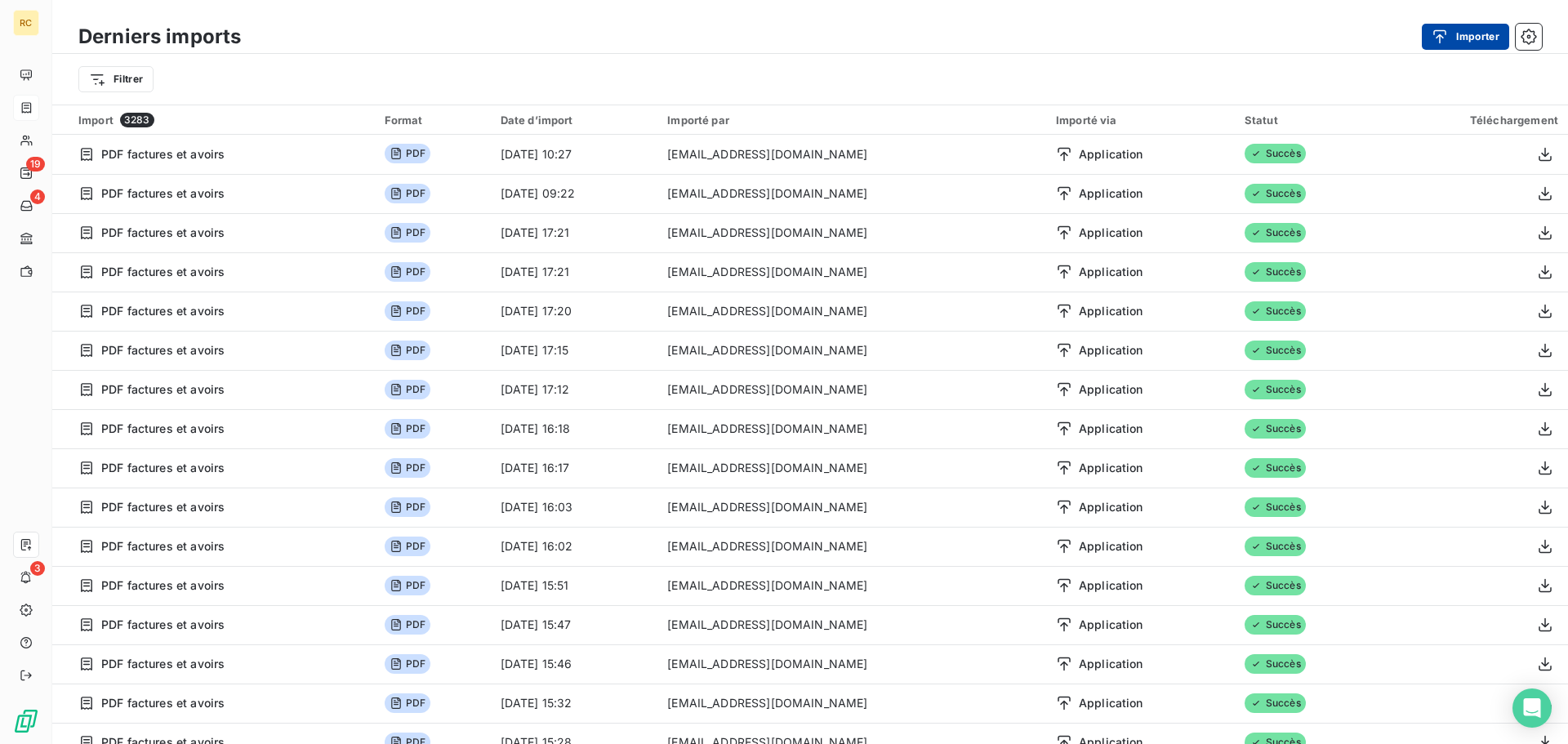
click at [1460, 44] on button "Importer" at bounding box center [1466, 36] width 87 height 26
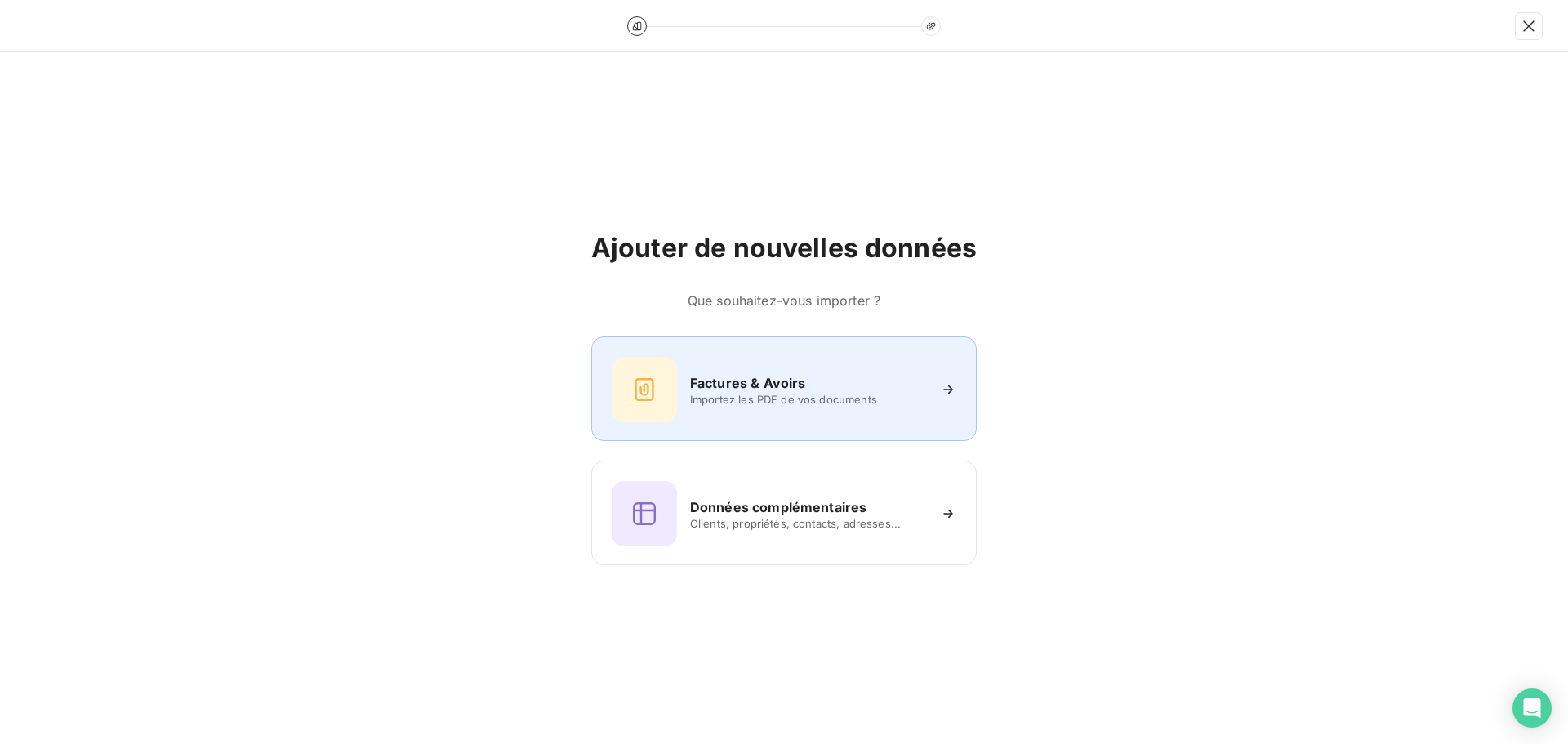
click at [718, 382] on h6 "Factures & Avoirs" at bounding box center [747, 383] width 116 height 20
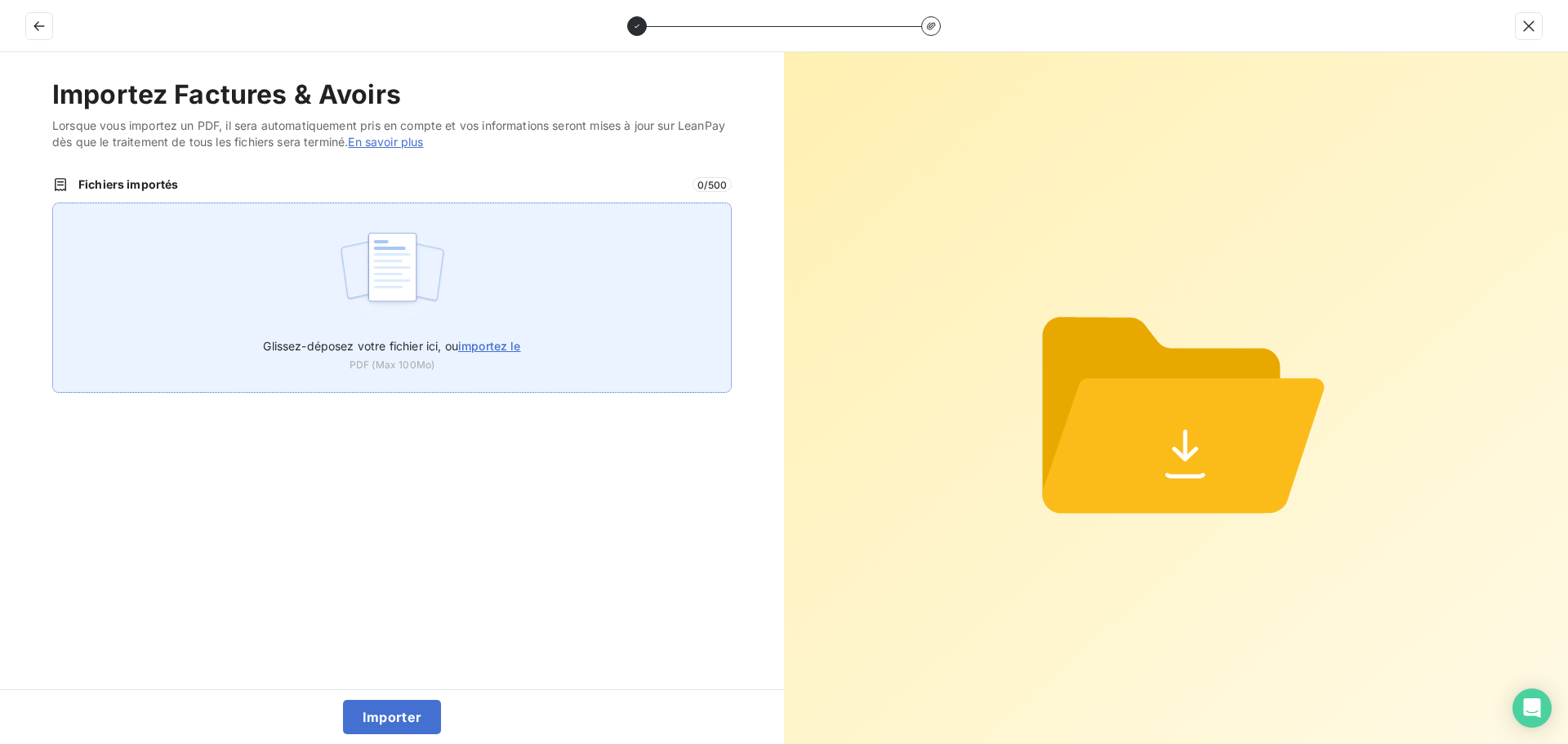
click at [422, 280] on img at bounding box center [392, 275] width 108 height 104
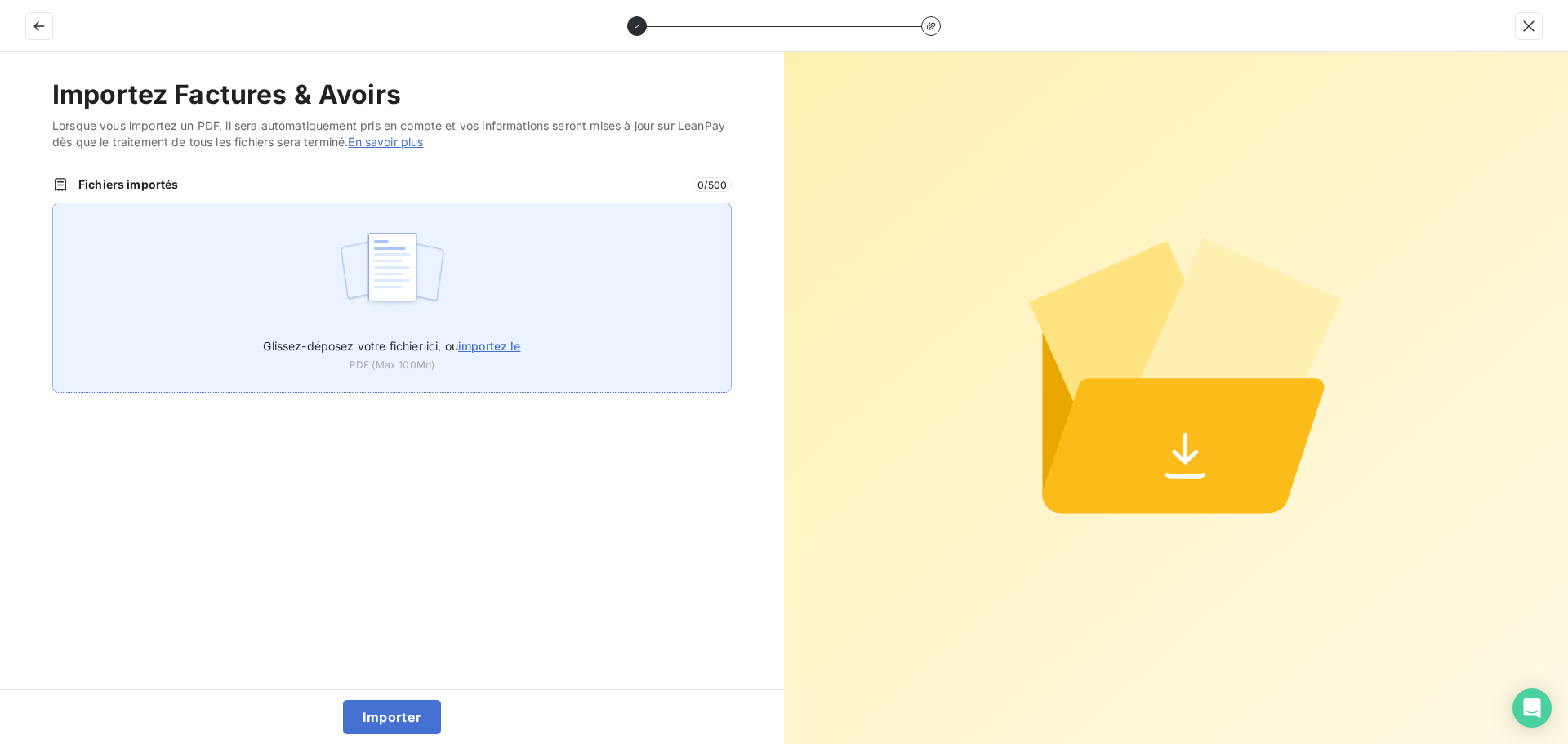
type input "C:\fakepath\FC38794.pdf"
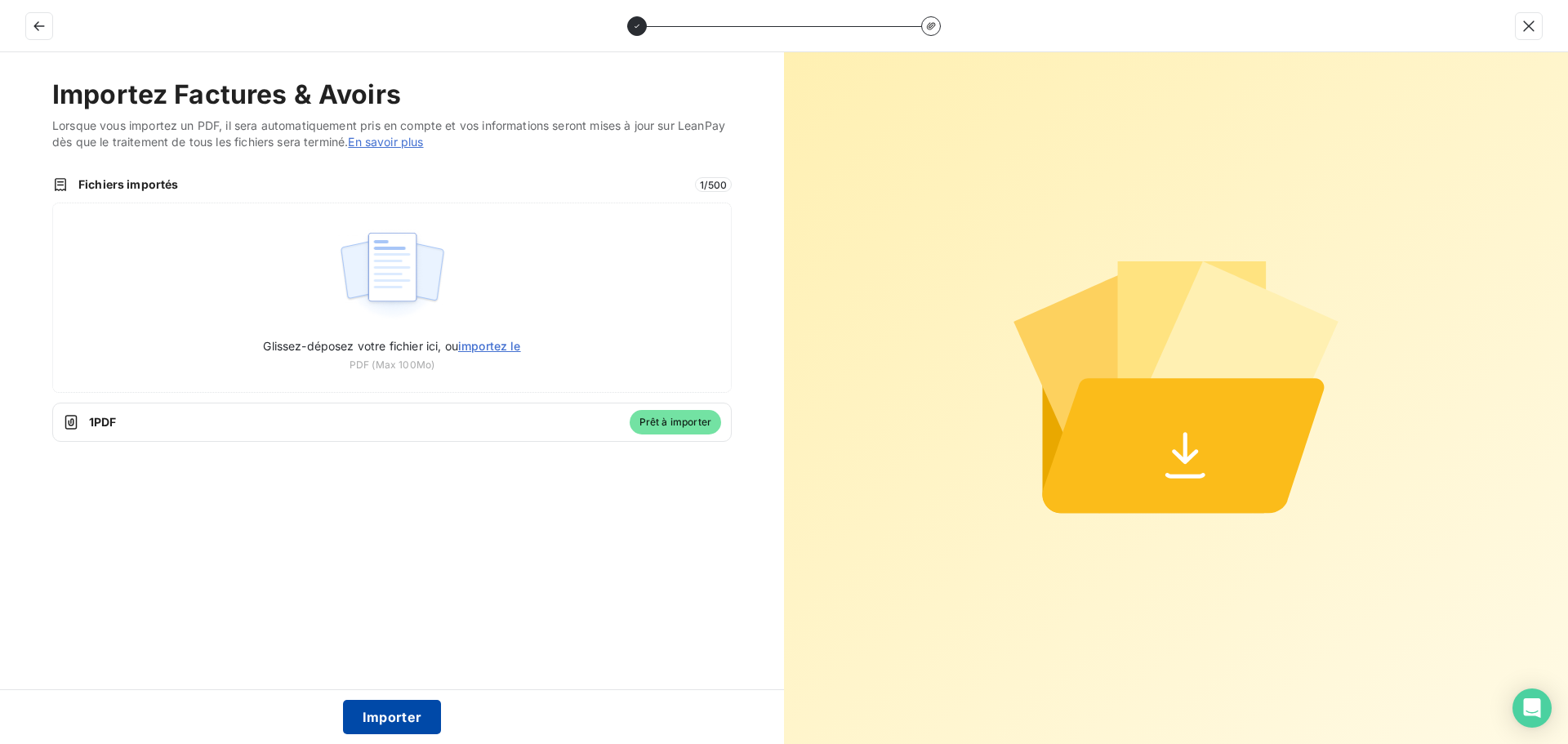
click at [389, 725] on button "Importer" at bounding box center [392, 717] width 99 height 34
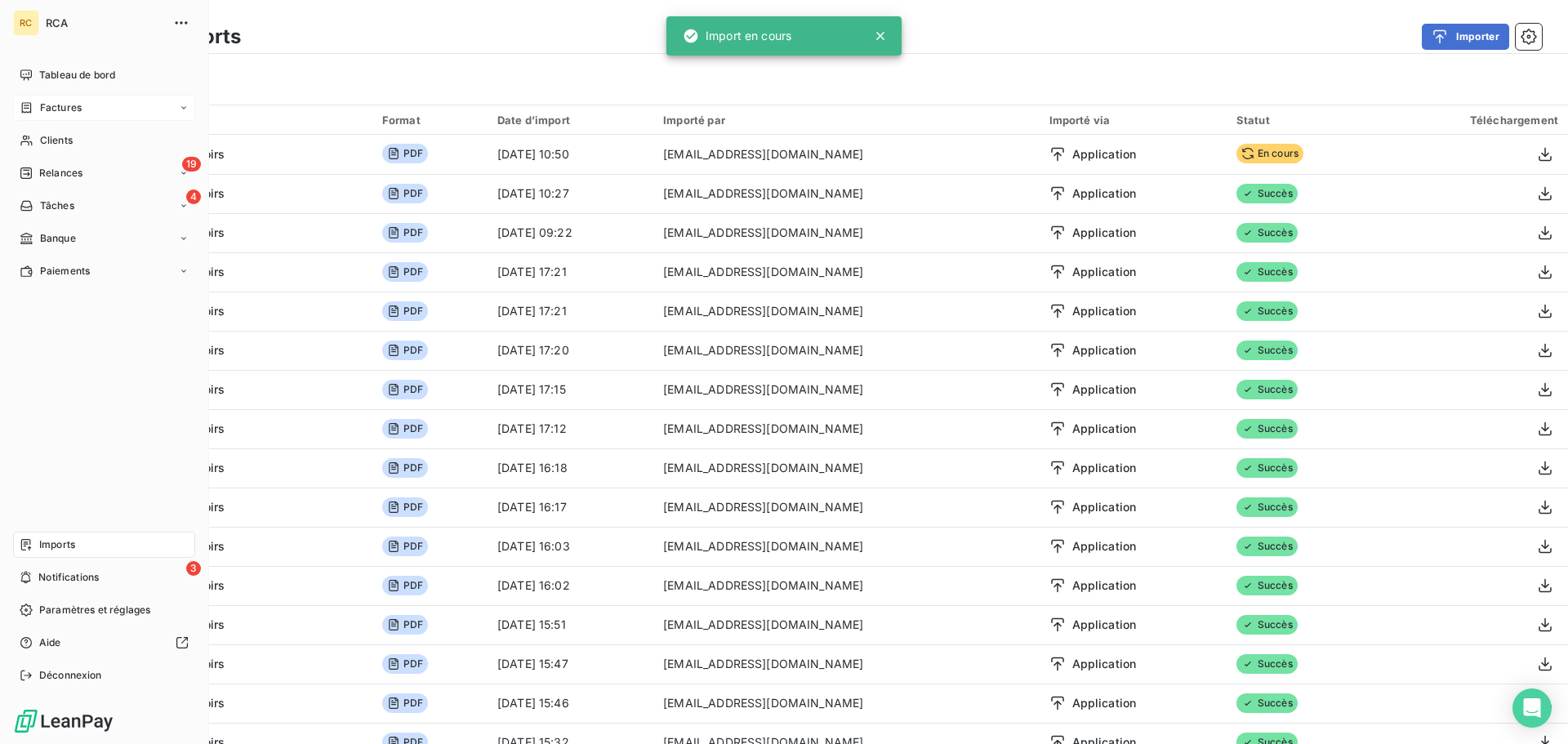
click at [35, 103] on div "Factures" at bounding box center [51, 108] width 62 height 15
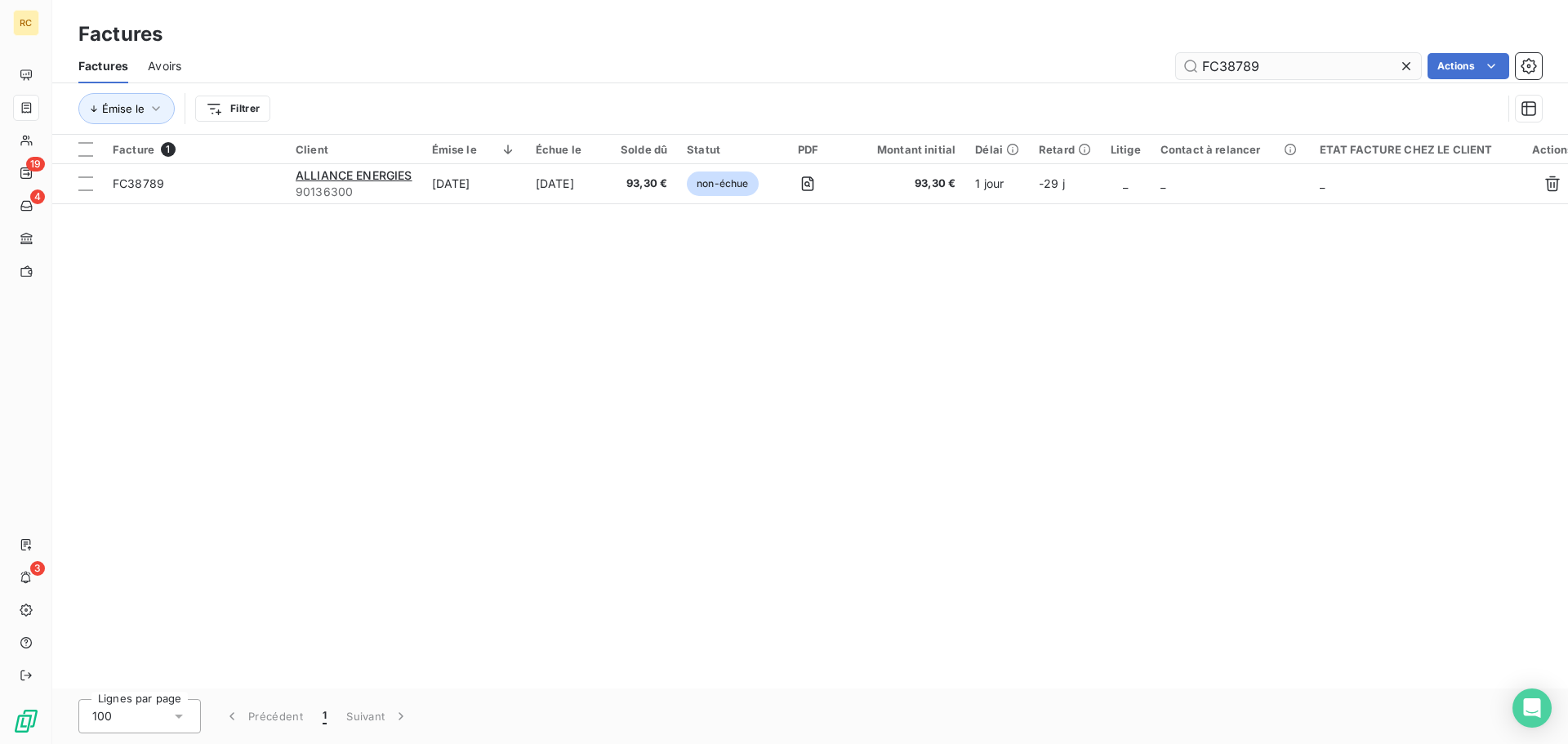
click at [1308, 61] on input "FC38789" at bounding box center [1299, 66] width 245 height 26
click at [1310, 61] on input "FC38789" at bounding box center [1299, 66] width 245 height 26
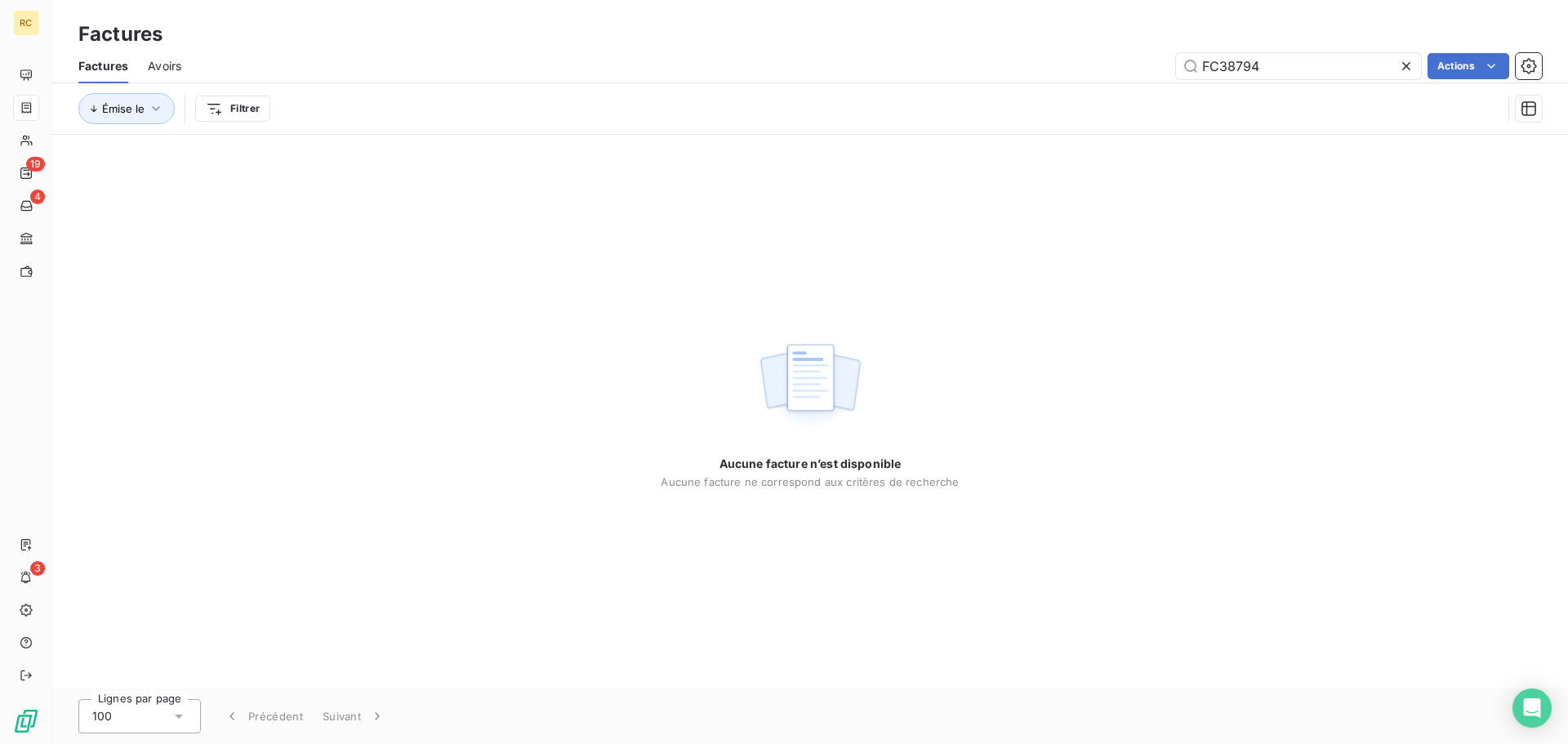
type input "FC38794"
click at [1266, 52] on div "Factures Avoirs FC38794 Actions" at bounding box center [810, 66] width 1516 height 34
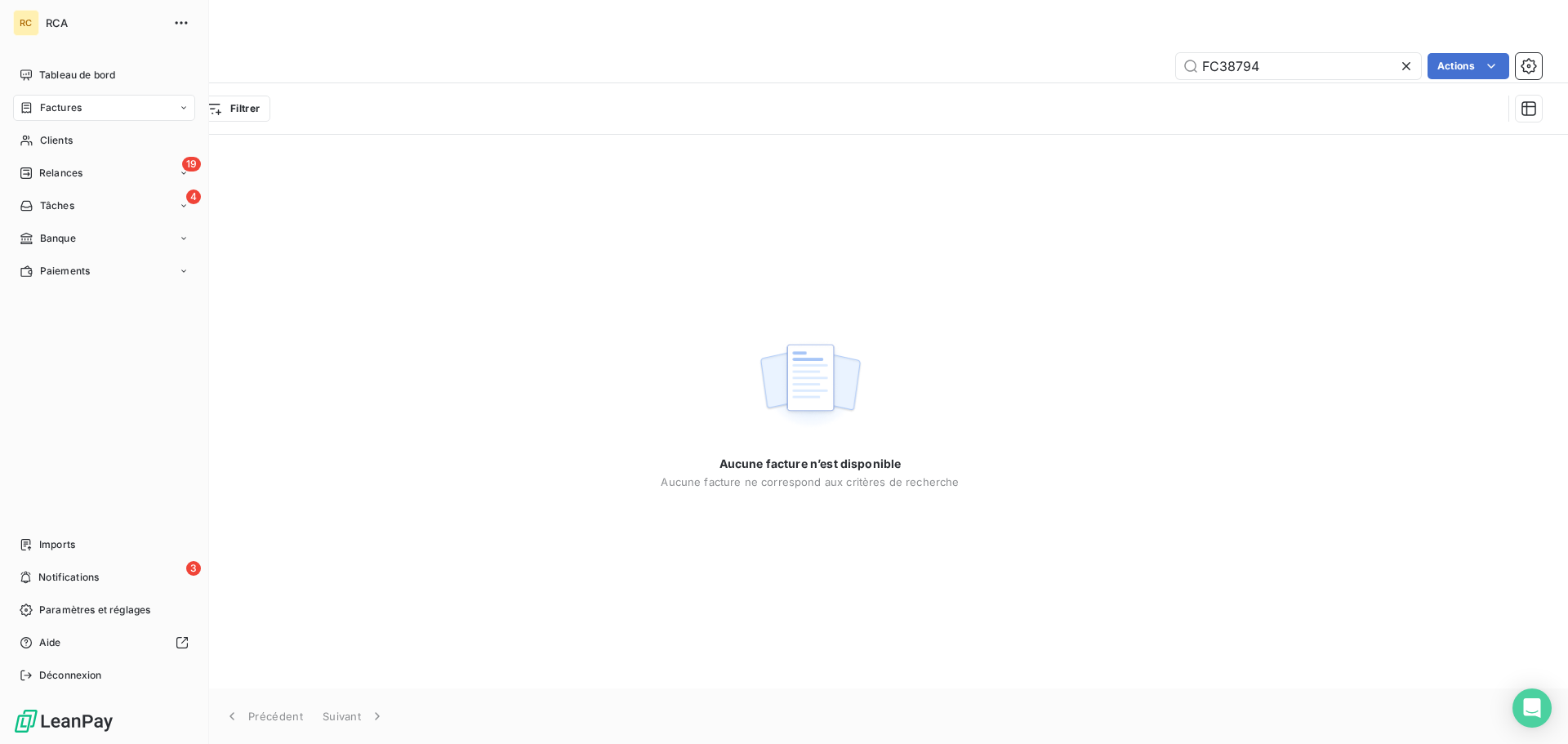
drag, startPoint x: 62, startPoint y: 544, endPoint x: 63, endPoint y: 528, distance: 16.0
click at [62, 544] on span "Imports" at bounding box center [57, 545] width 36 height 15
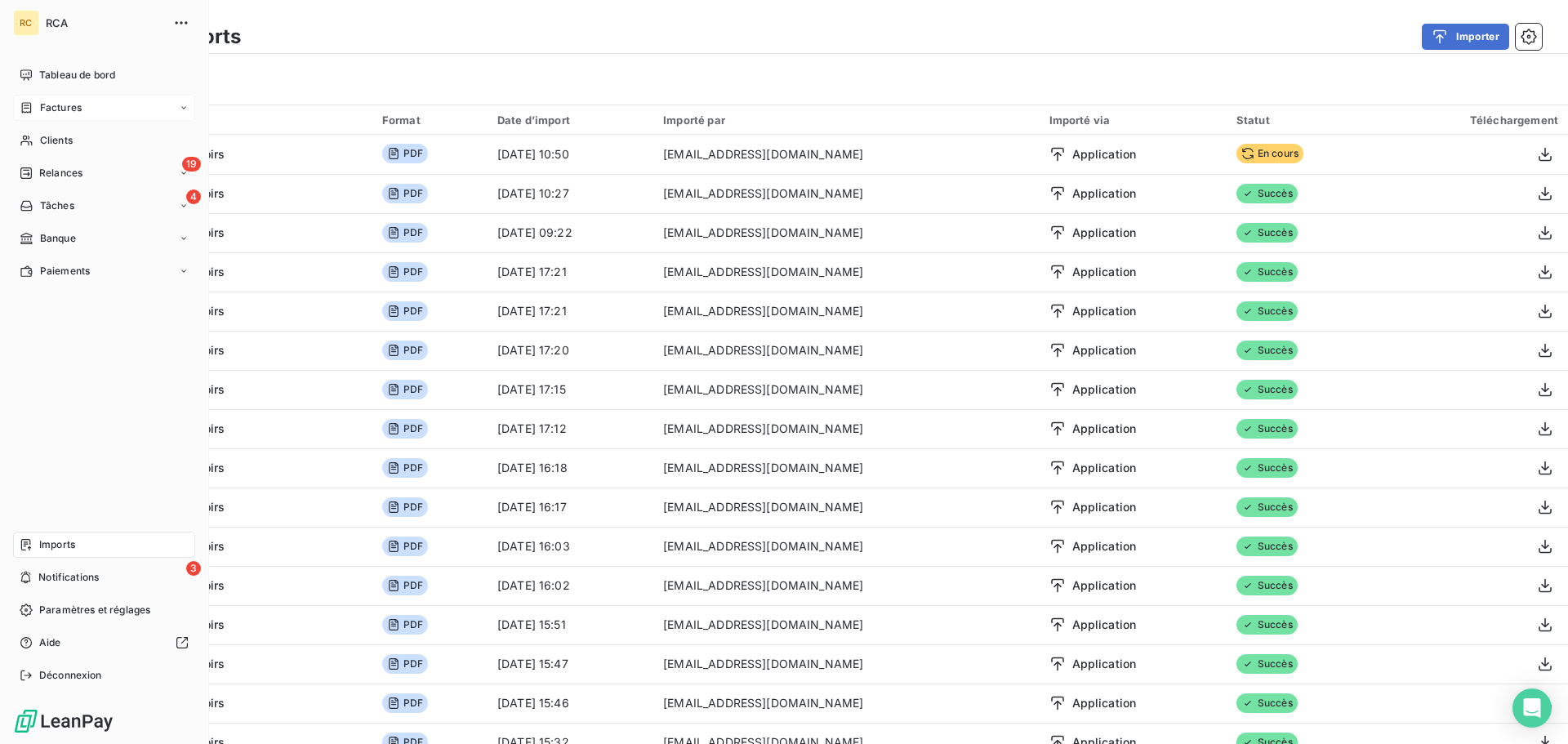
click at [57, 104] on span "Factures" at bounding box center [61, 108] width 42 height 15
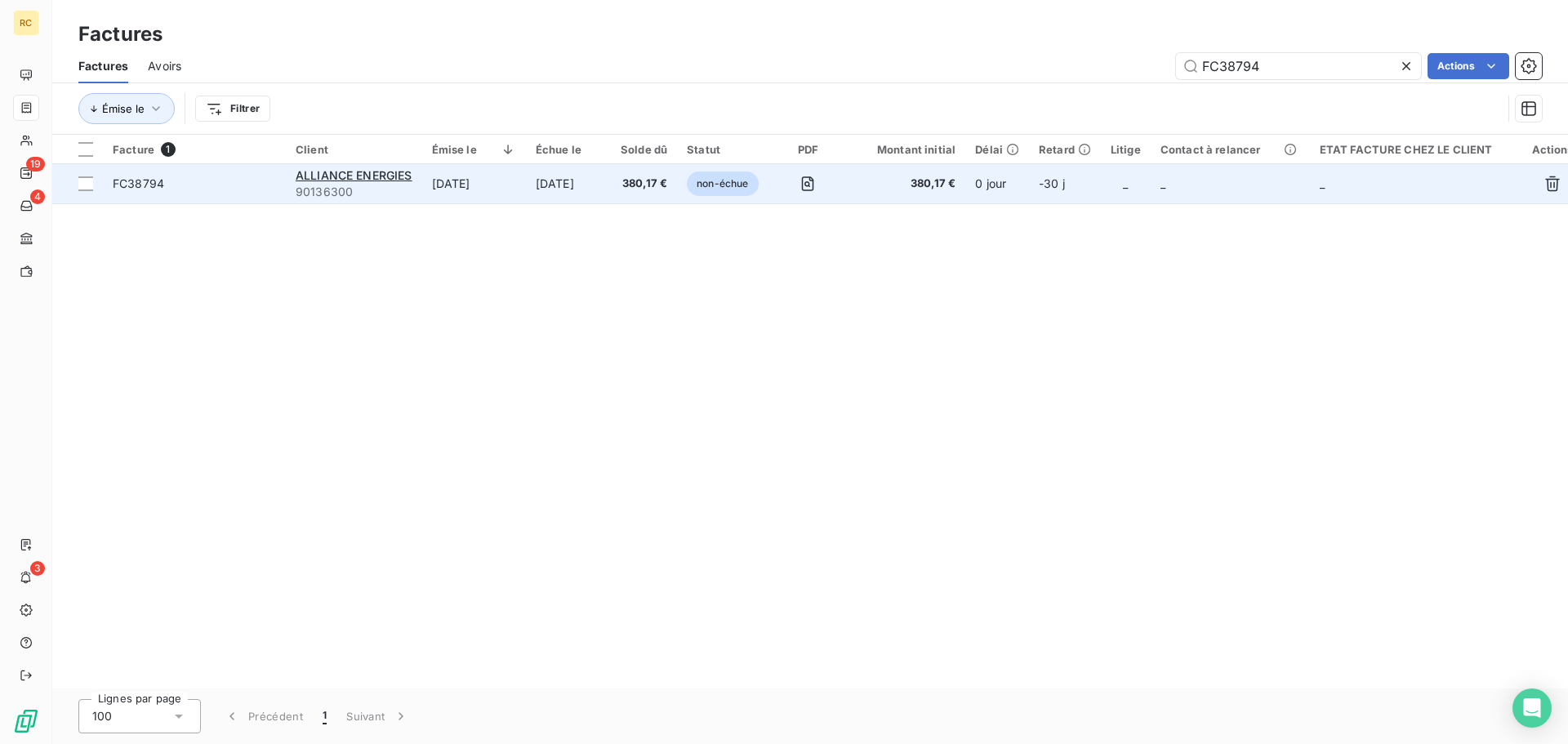
click at [148, 179] on span "FC38794" at bounding box center [138, 183] width 52 height 14
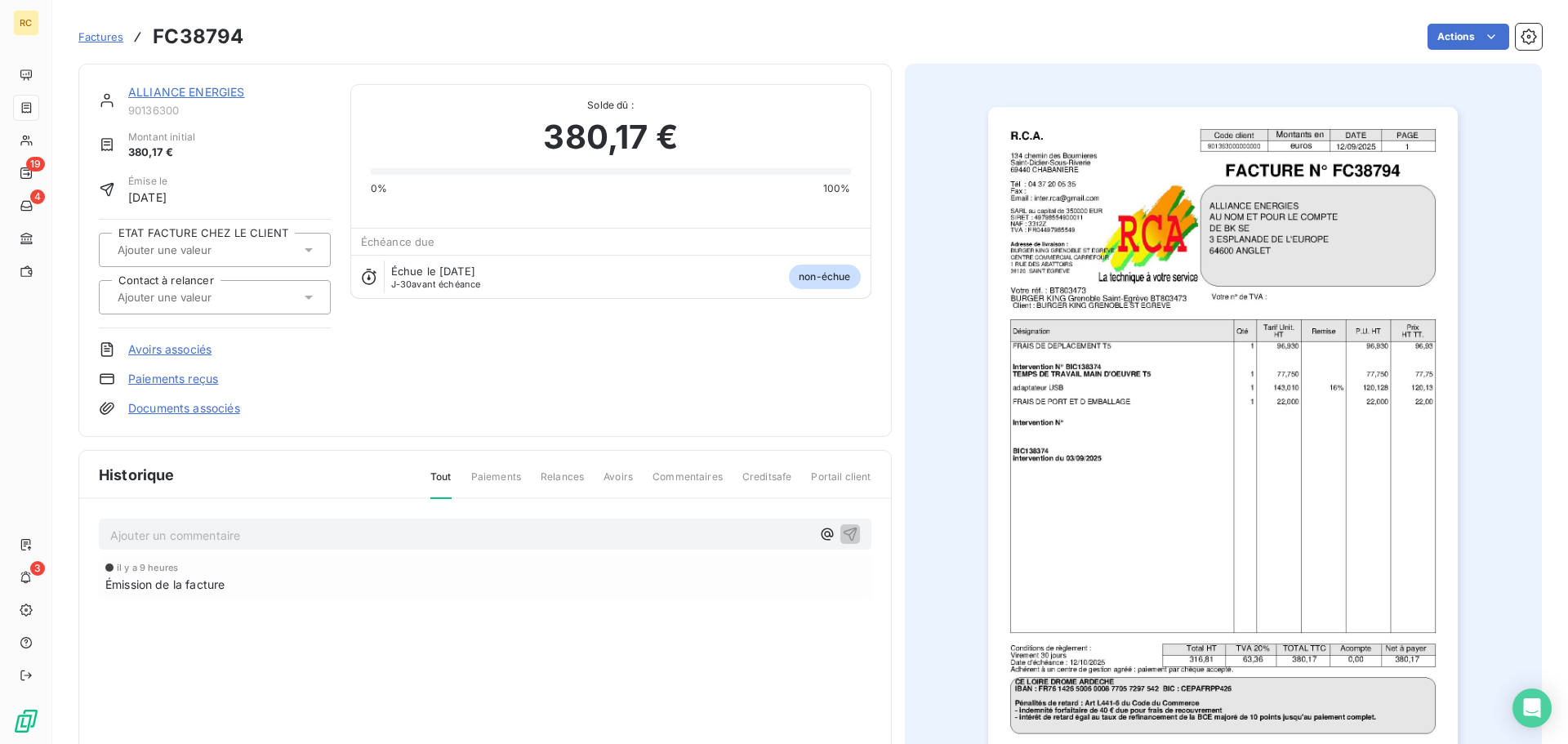
click at [167, 405] on link "Documents associés" at bounding box center [184, 408] width 112 height 17
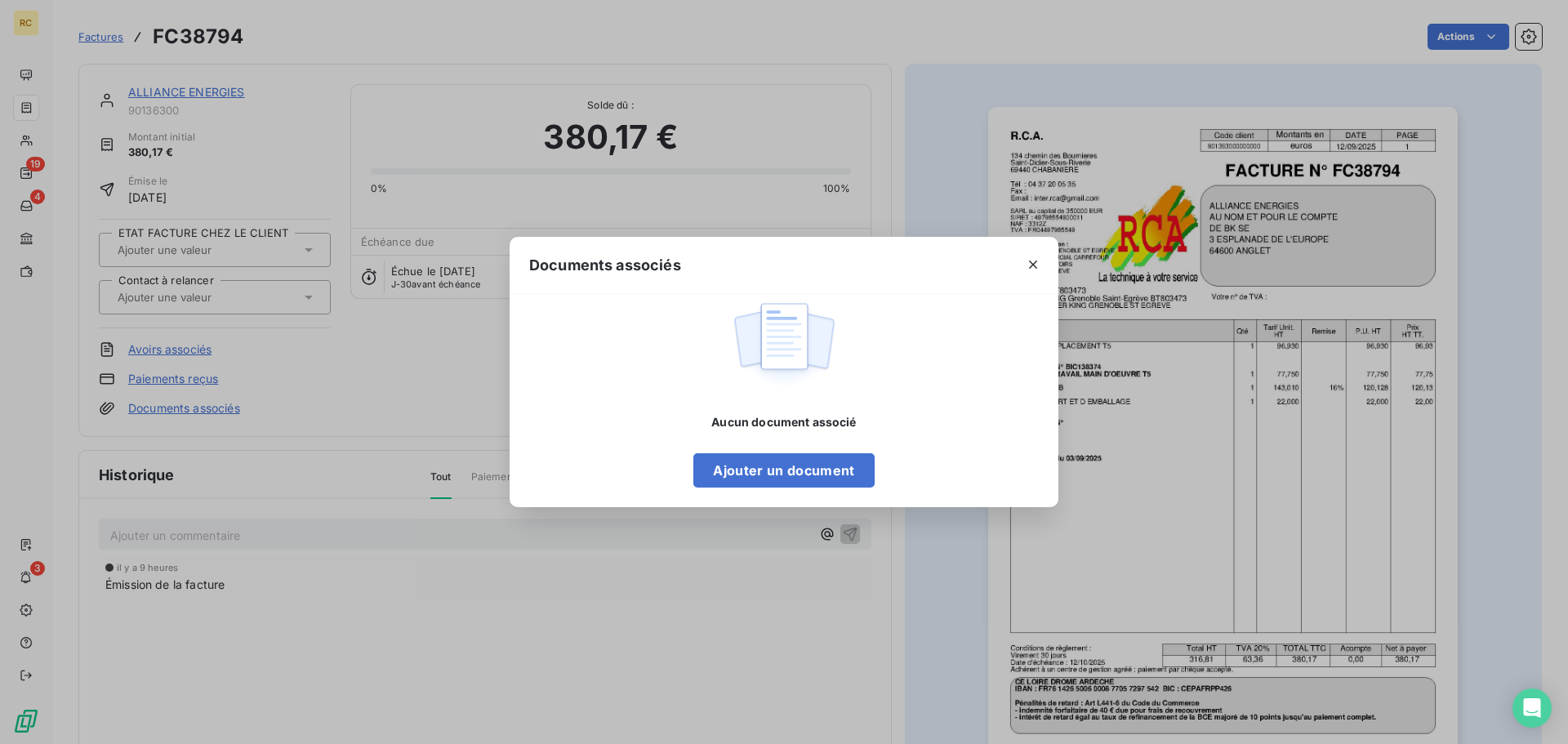
click at [742, 452] on div "Aucun document associé Ajouter un document" at bounding box center [783, 451] width 181 height 73
click at [725, 496] on div "Aucun document associé Ajouter un document" at bounding box center [784, 401] width 549 height 214
click at [732, 476] on button "Ajouter un document" at bounding box center [783, 470] width 181 height 34
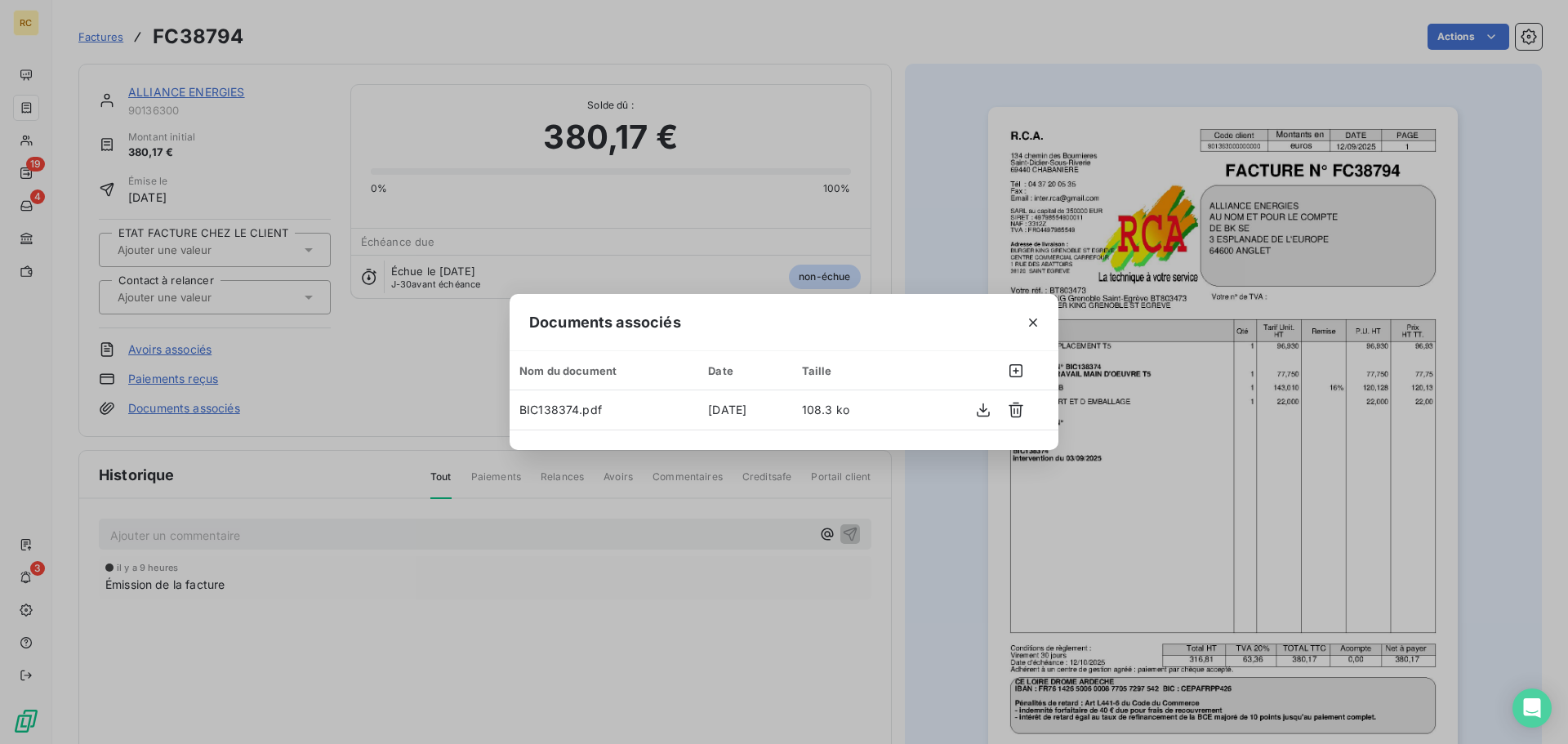
click at [1028, 322] on icon "button" at bounding box center [1033, 322] width 17 height 17
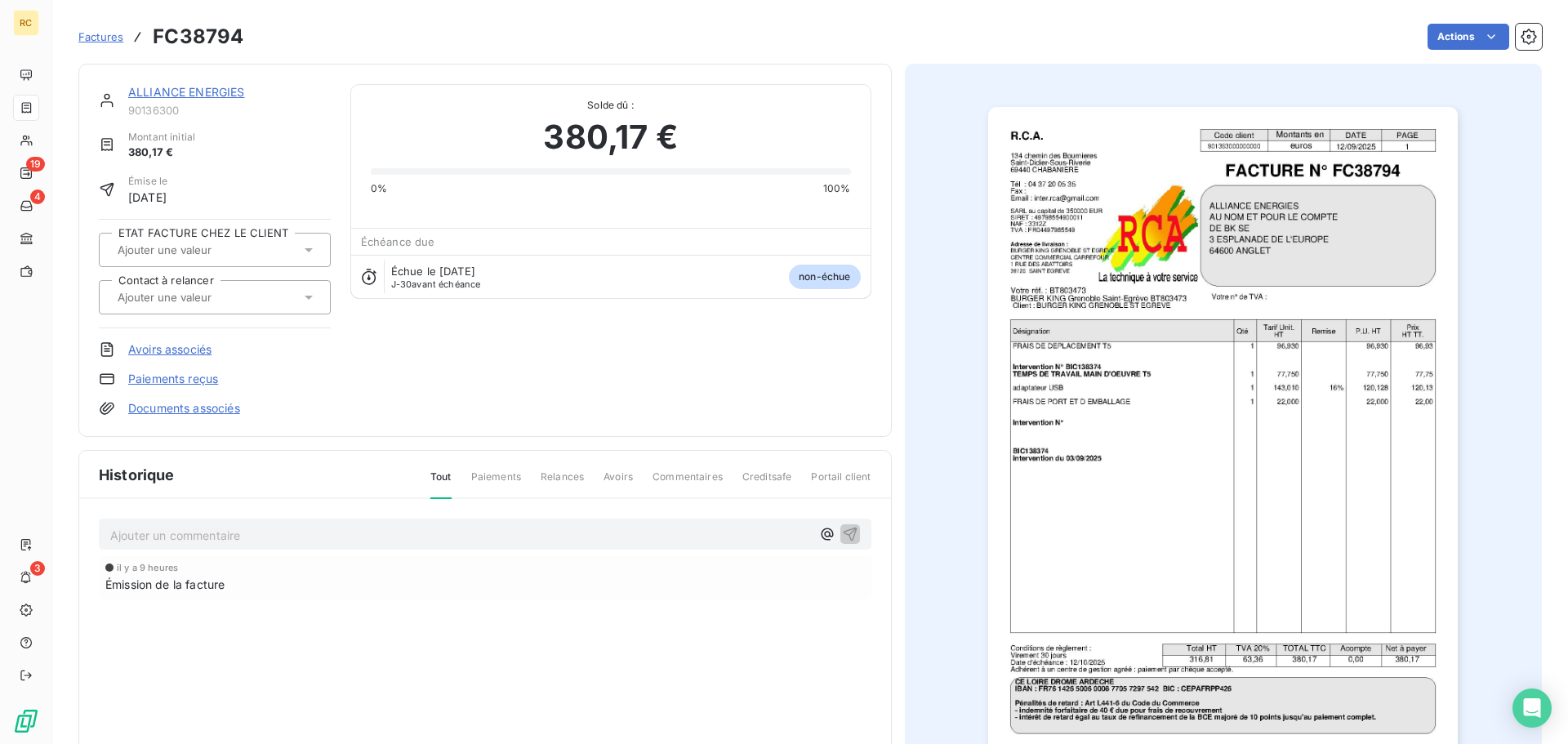
click at [404, 399] on div "ALLIANCE ENERGIES 90136300 Montant initial 380,17 € Émise le [DATE] ETAT FACTUR…" at bounding box center [485, 250] width 772 height 332
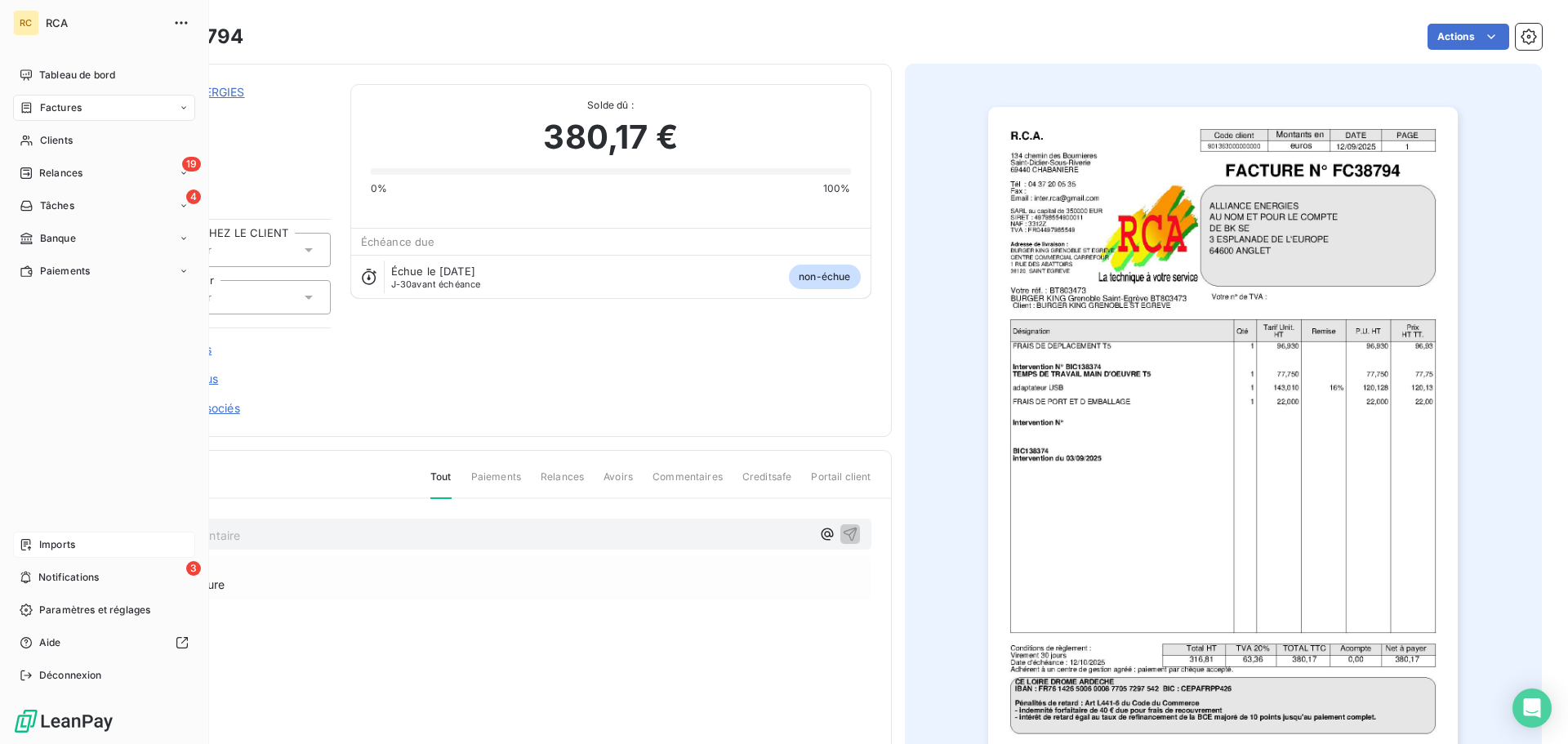
click at [42, 547] on span "Imports" at bounding box center [57, 545] width 36 height 15
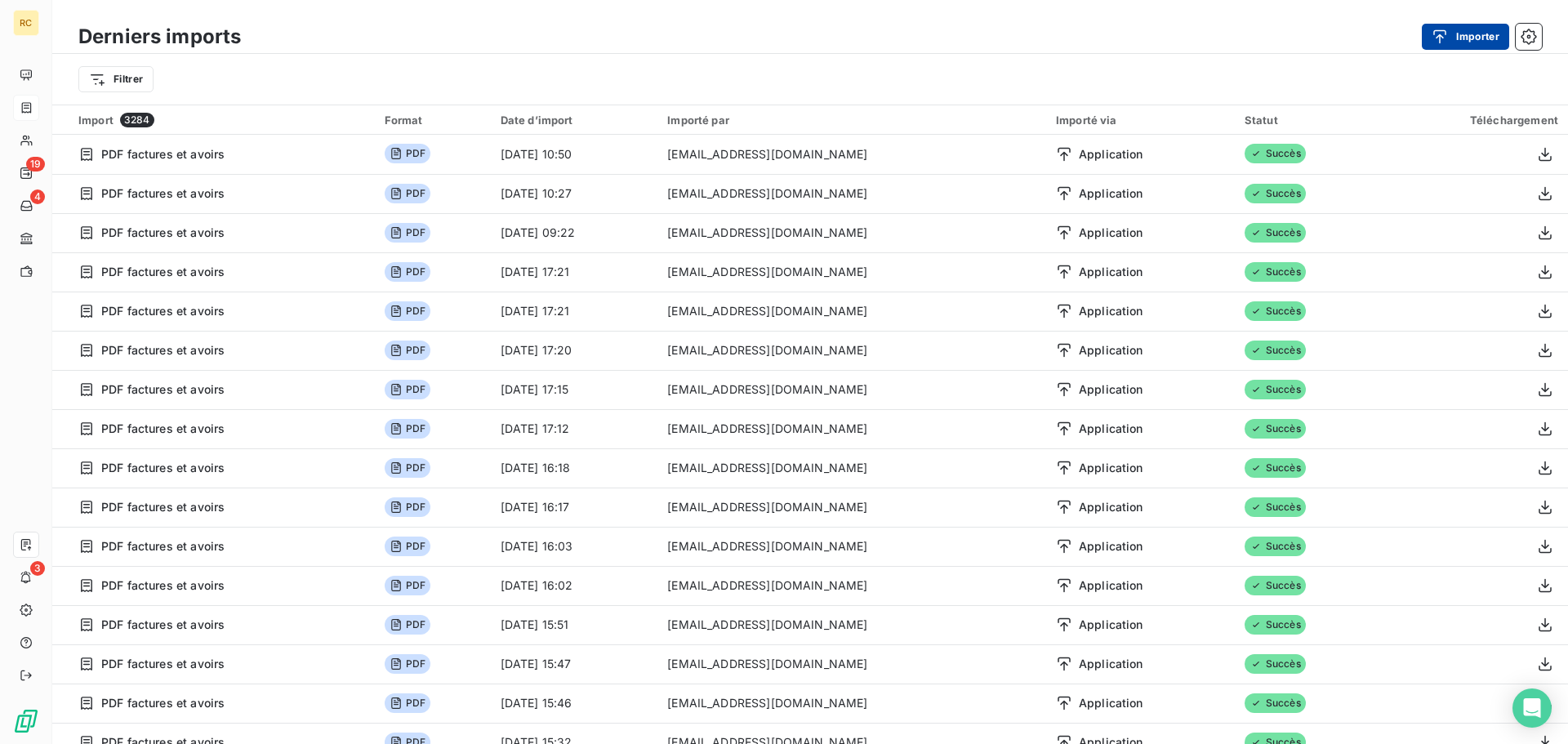
click at [1476, 37] on button "Importer" at bounding box center [1466, 36] width 87 height 26
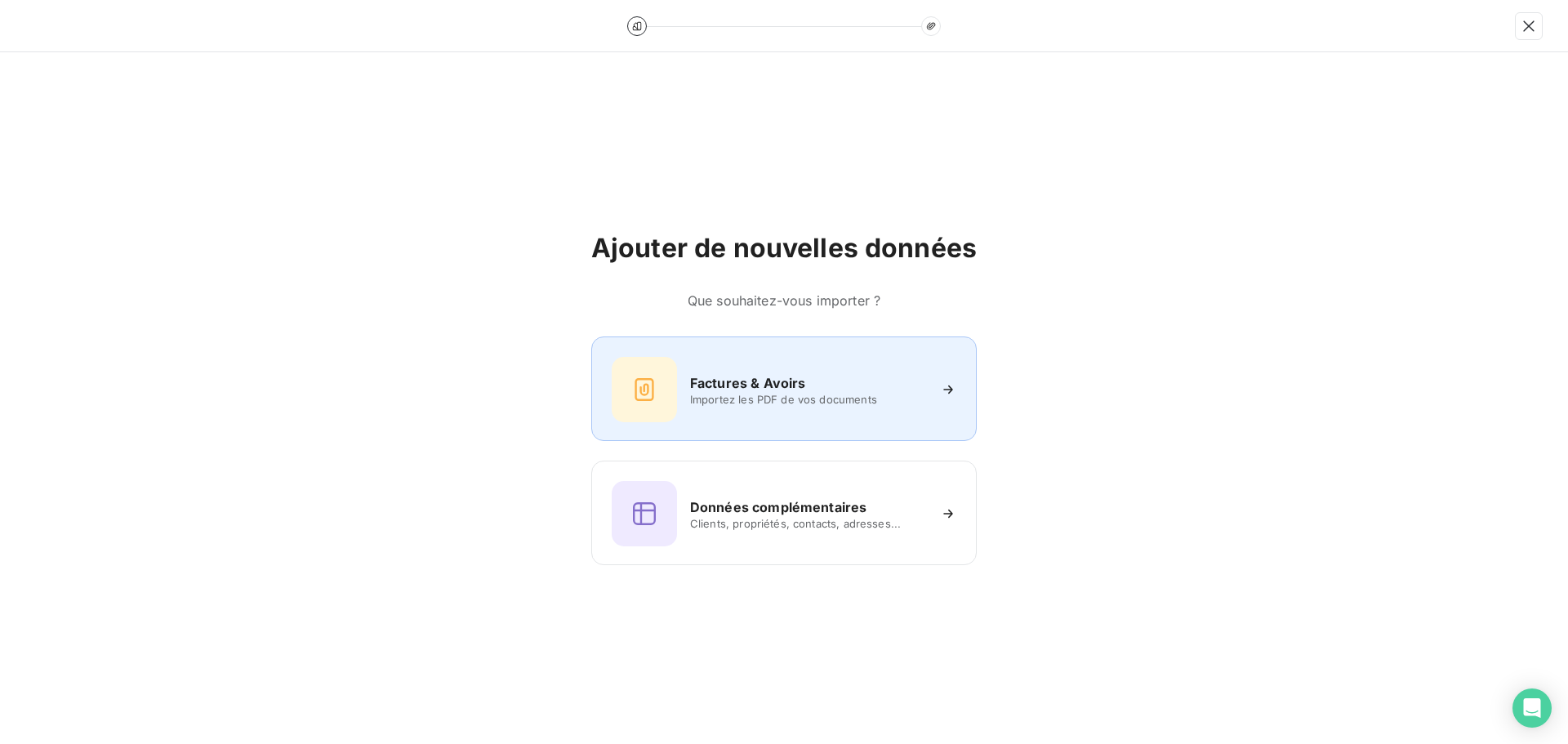
click at [632, 426] on div "Factures & Avoirs Importez les PDF de vos documents" at bounding box center [784, 388] width 386 height 104
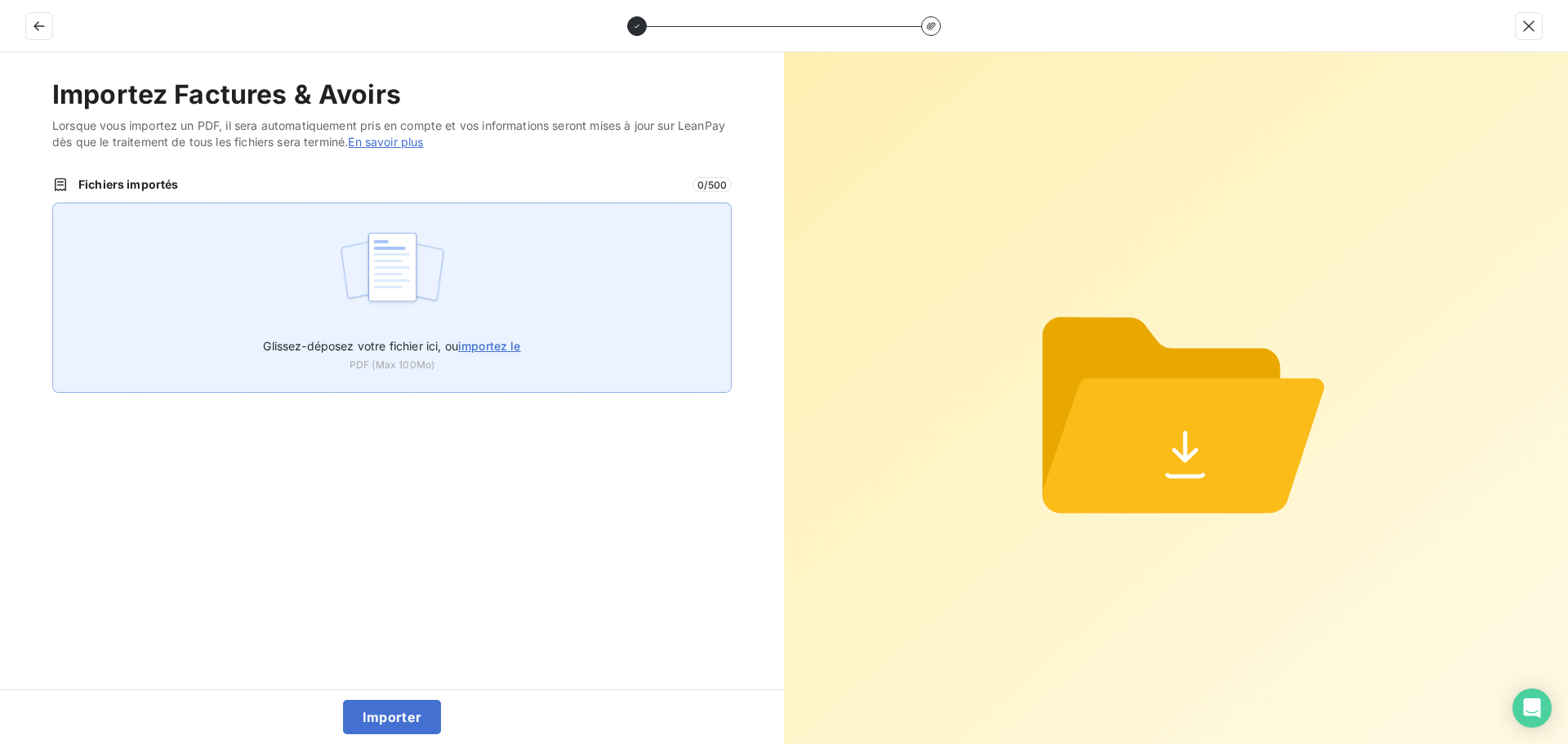
click at [404, 261] on img at bounding box center [392, 275] width 108 height 104
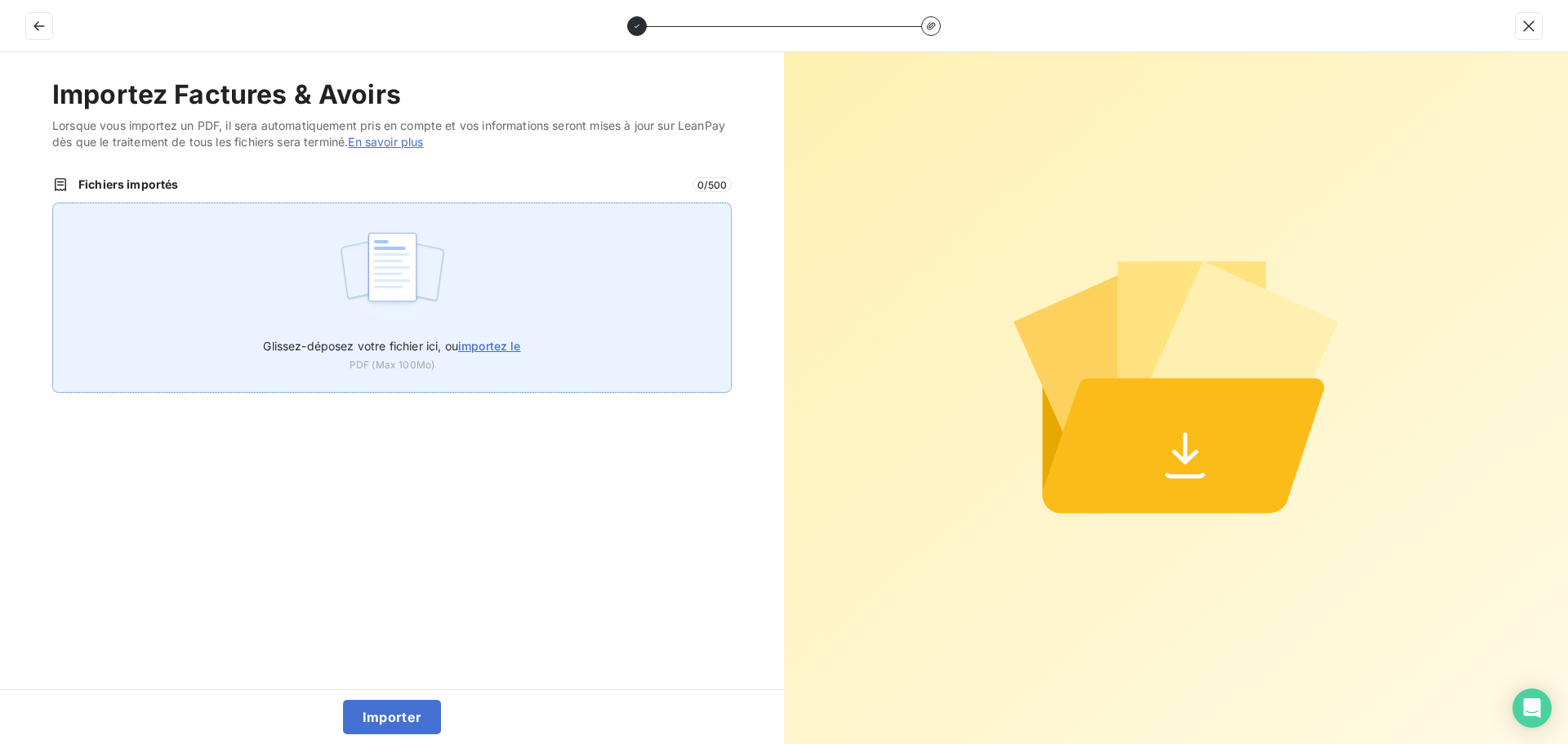
type input "C:\fakepath\FC38795.pdf"
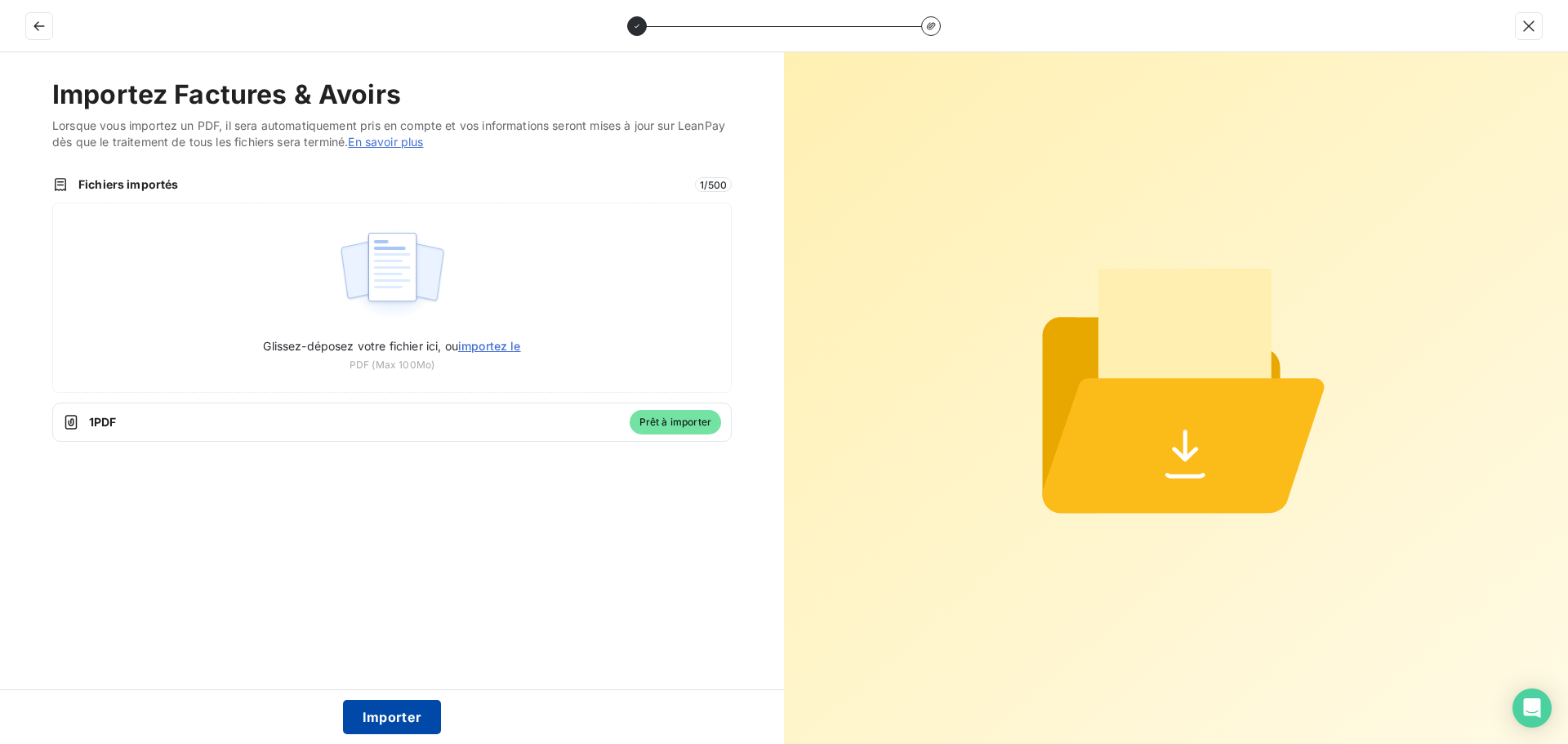
click at [380, 718] on button "Importer" at bounding box center [392, 717] width 99 height 34
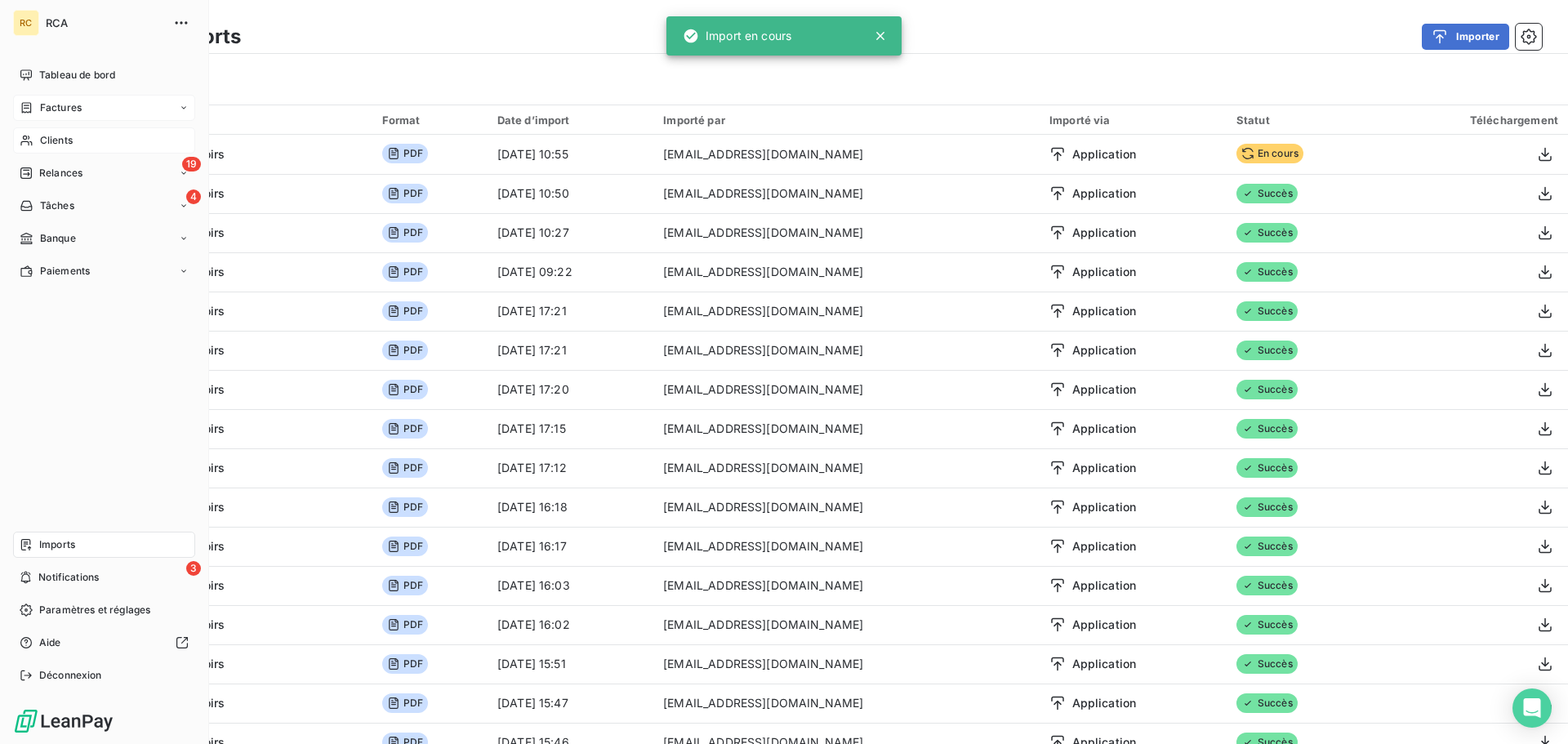
click at [37, 144] on div "Clients" at bounding box center [104, 140] width 182 height 26
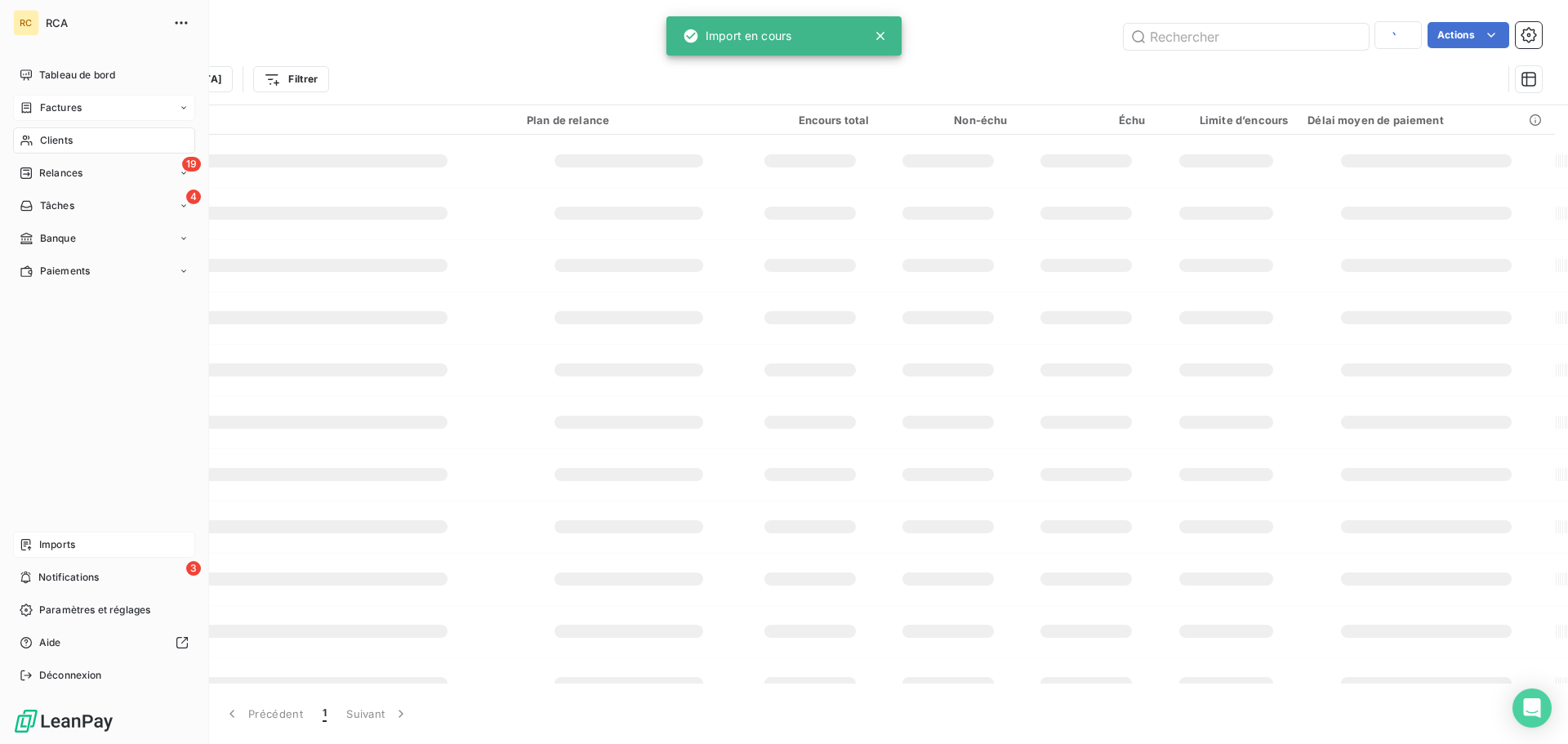
click at [43, 113] on span "Factures" at bounding box center [61, 108] width 42 height 15
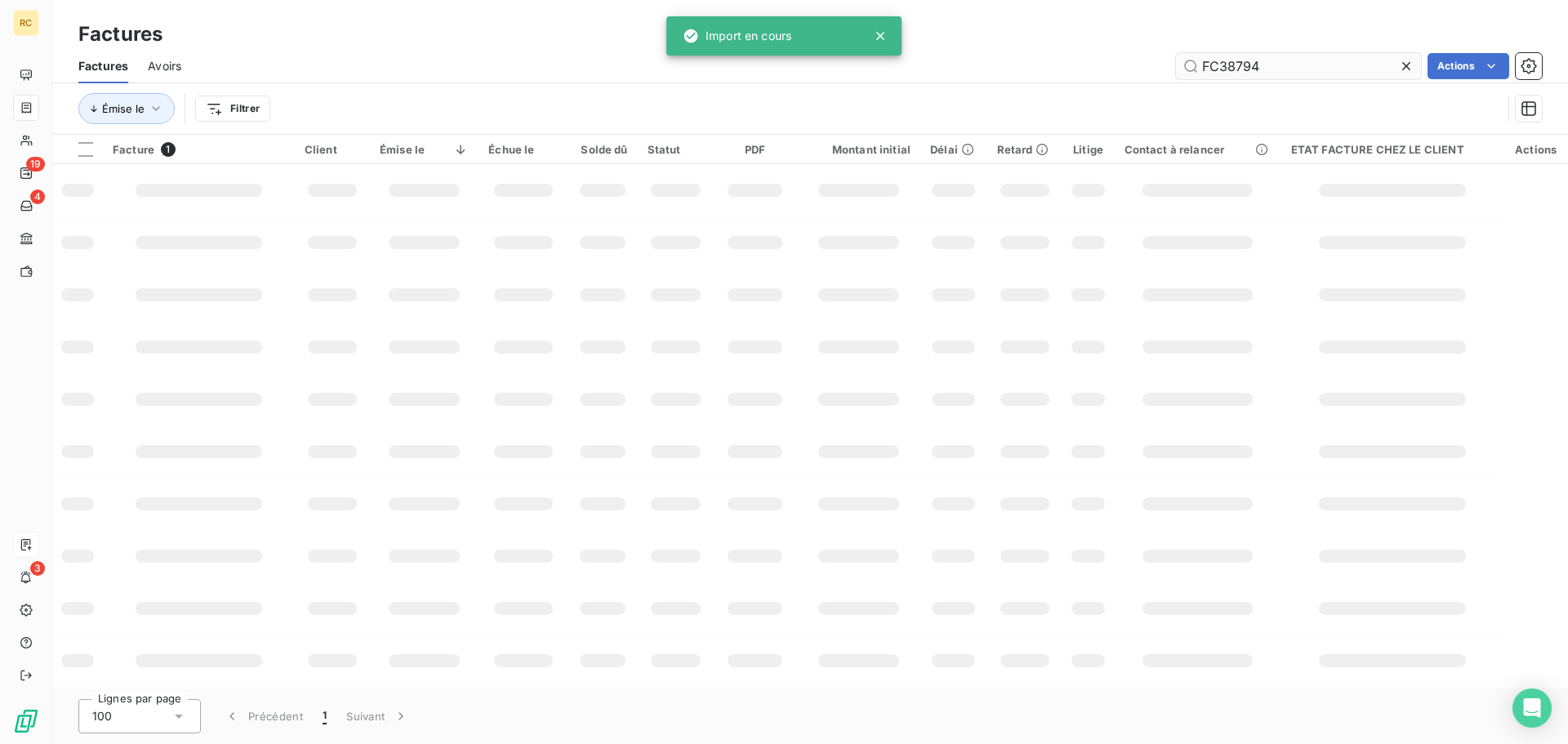
drag, startPoint x: 1265, startPoint y: 56, endPoint x: 1281, endPoint y: 62, distance: 17.1
click at [1266, 57] on input "FC38794" at bounding box center [1299, 66] width 245 height 26
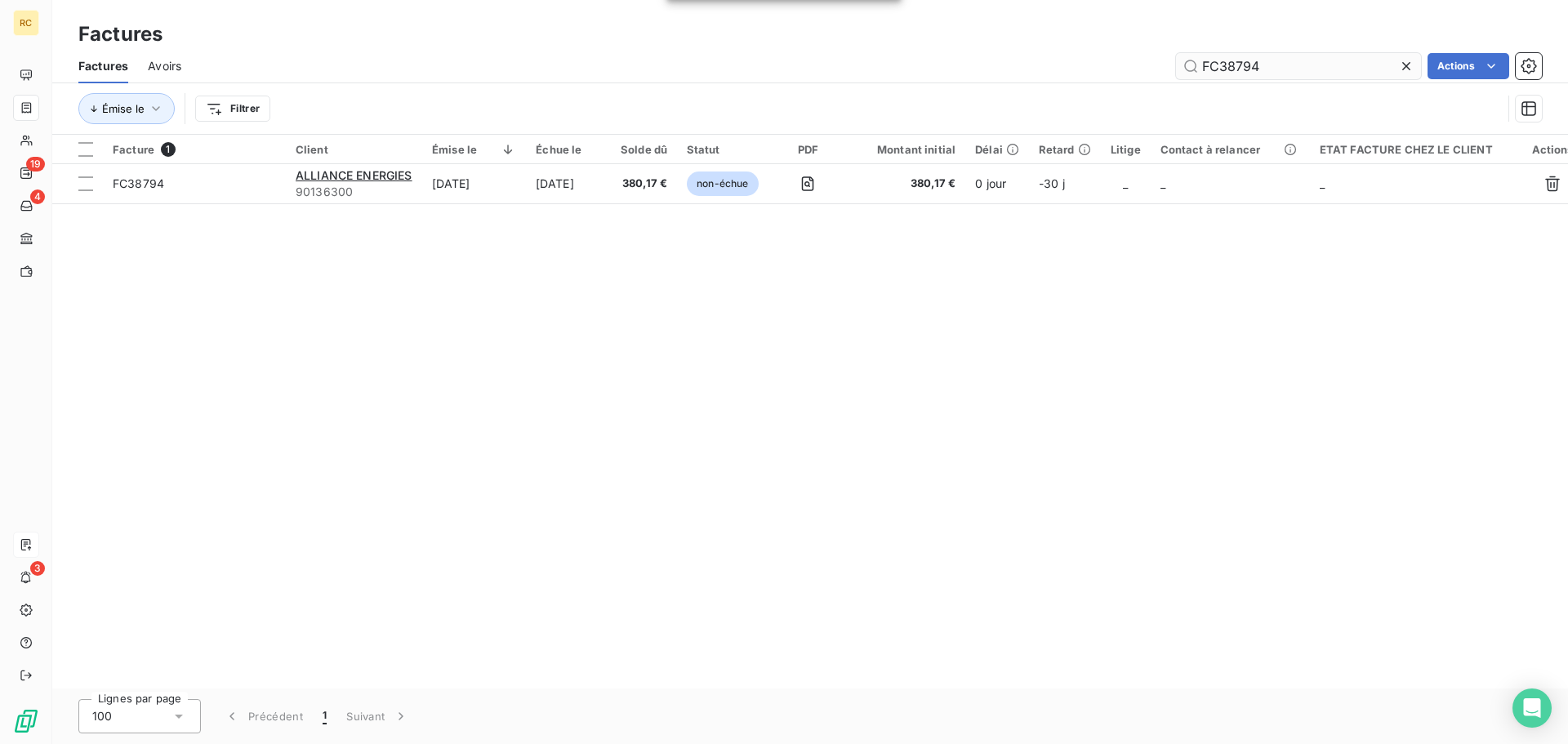
click at [1283, 62] on input "FC38794" at bounding box center [1299, 66] width 245 height 26
type input "BIC138821"
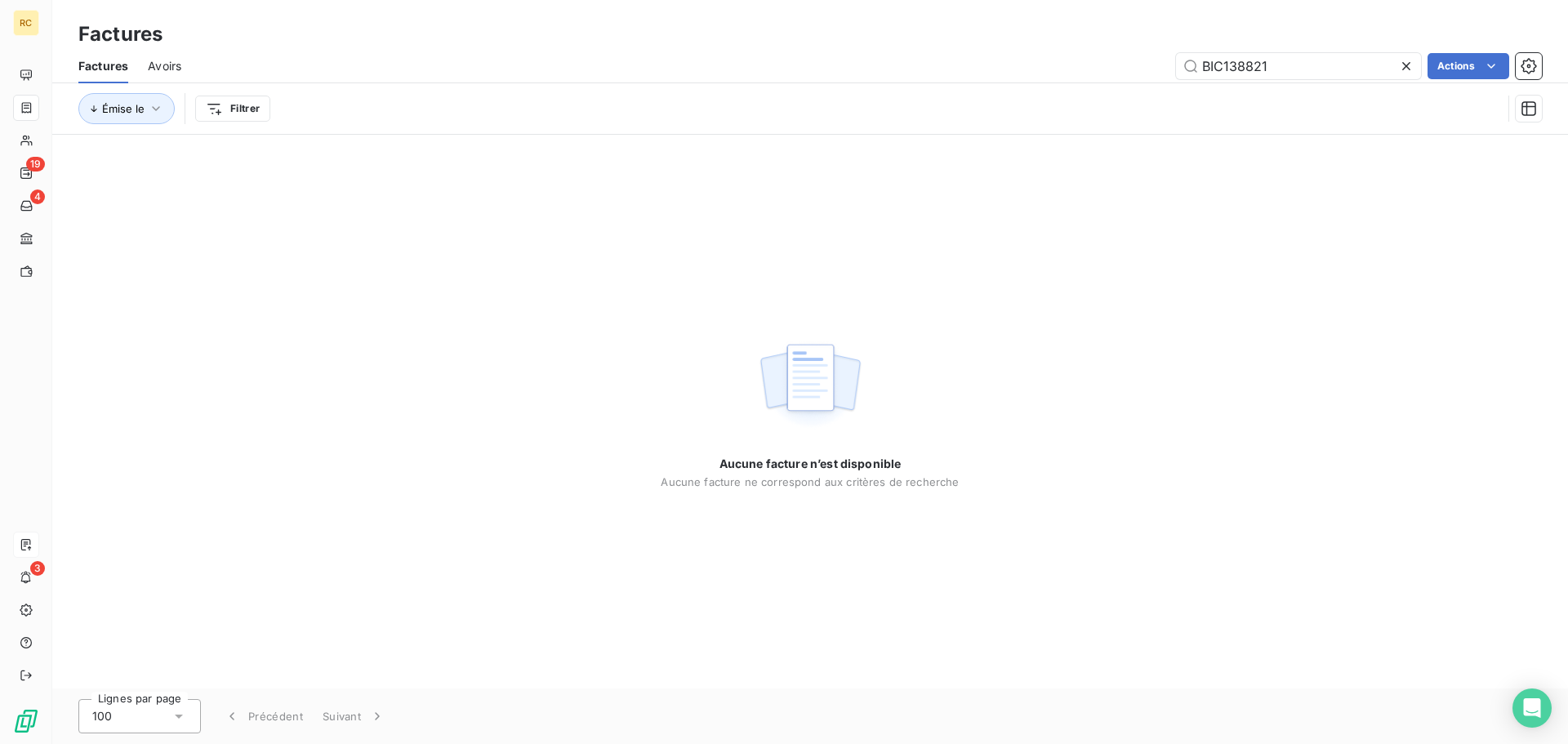
drag, startPoint x: 1283, startPoint y: 62, endPoint x: 913, endPoint y: 17, distance: 372.7
click at [967, 22] on div "Factures Factures Avoirs BIC138821 Actions Émise le Filtrer" at bounding box center [810, 67] width 1516 height 135
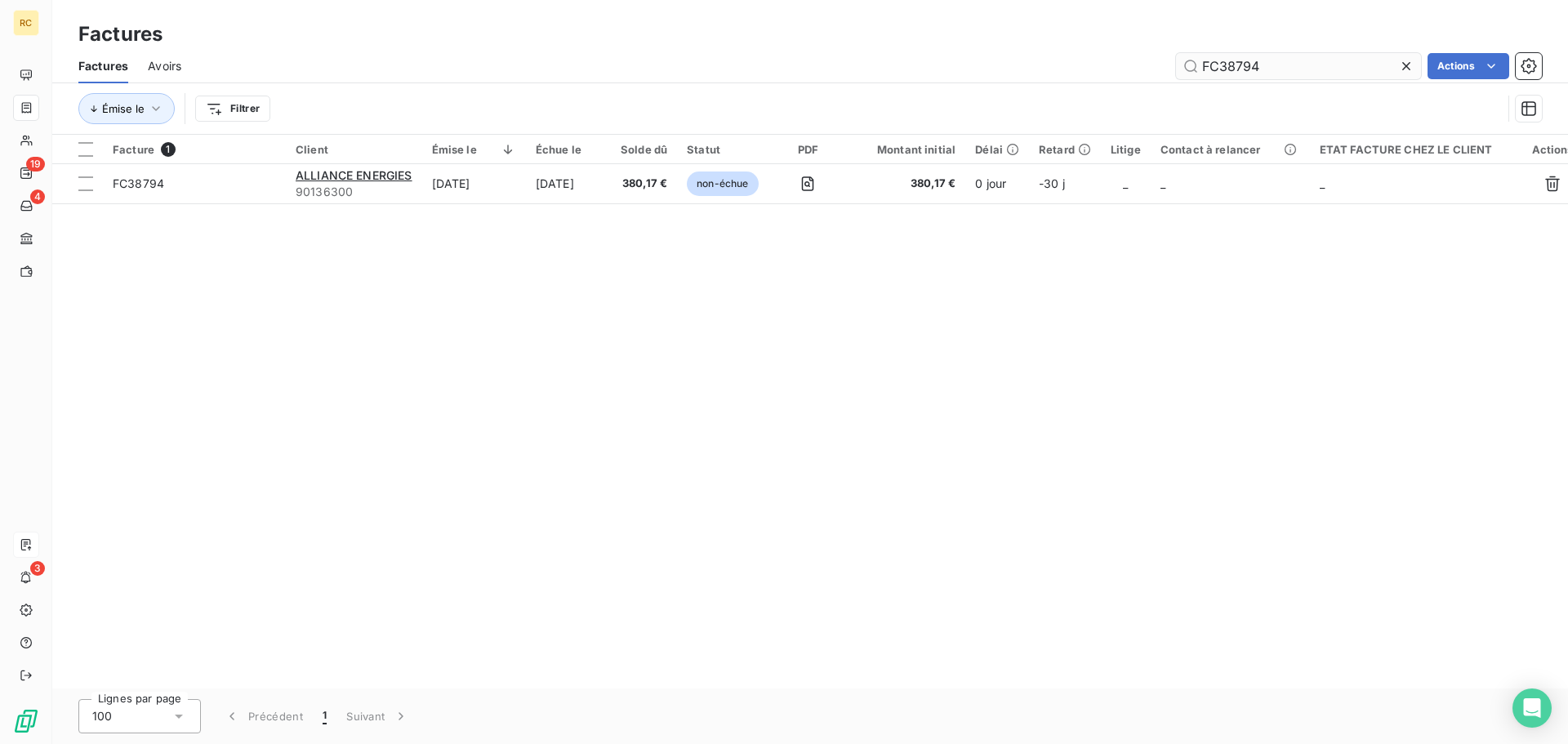
click at [1275, 66] on input "FC38794" at bounding box center [1299, 66] width 245 height 26
type input "FC38795"
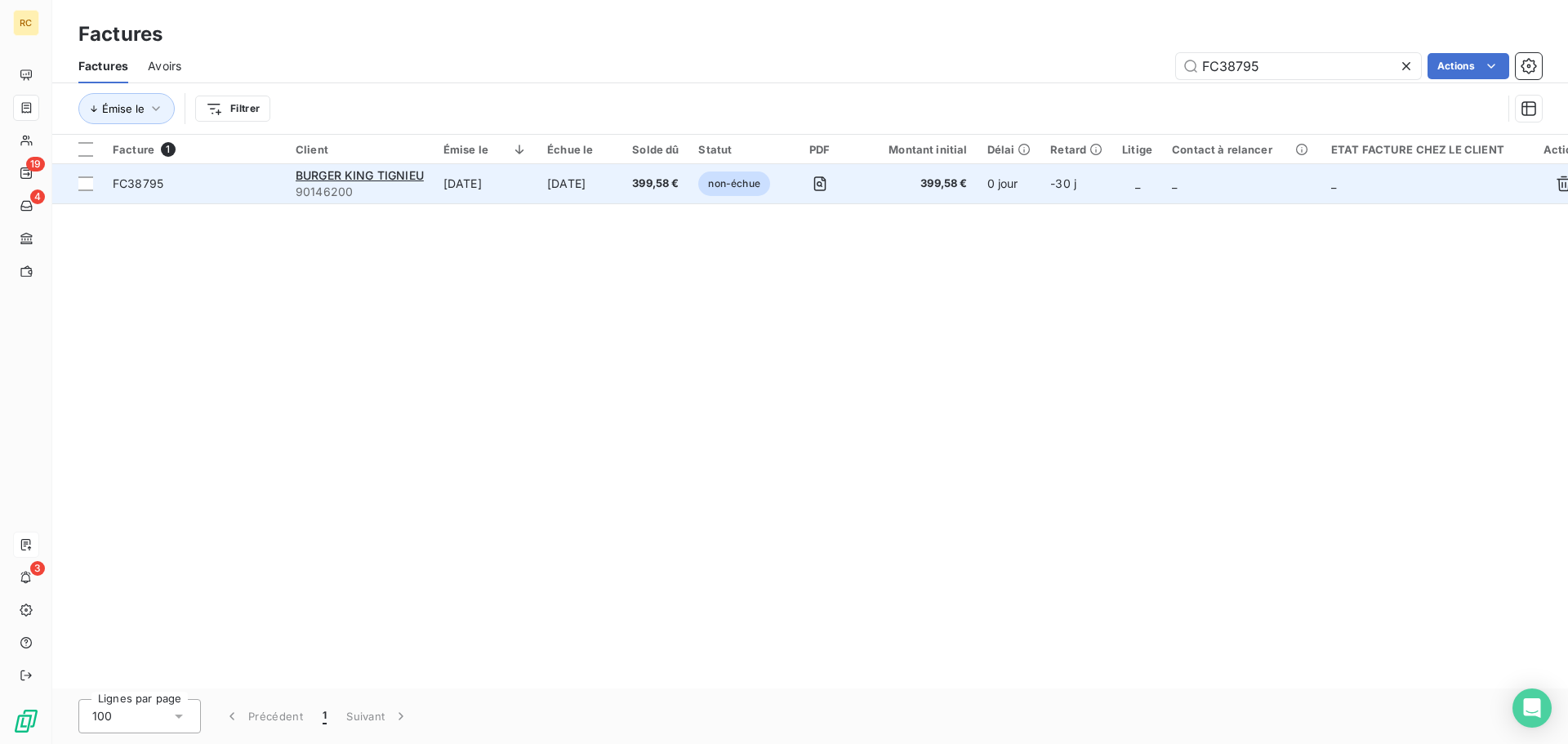
click at [142, 185] on span "FC38795" at bounding box center [137, 183] width 51 height 14
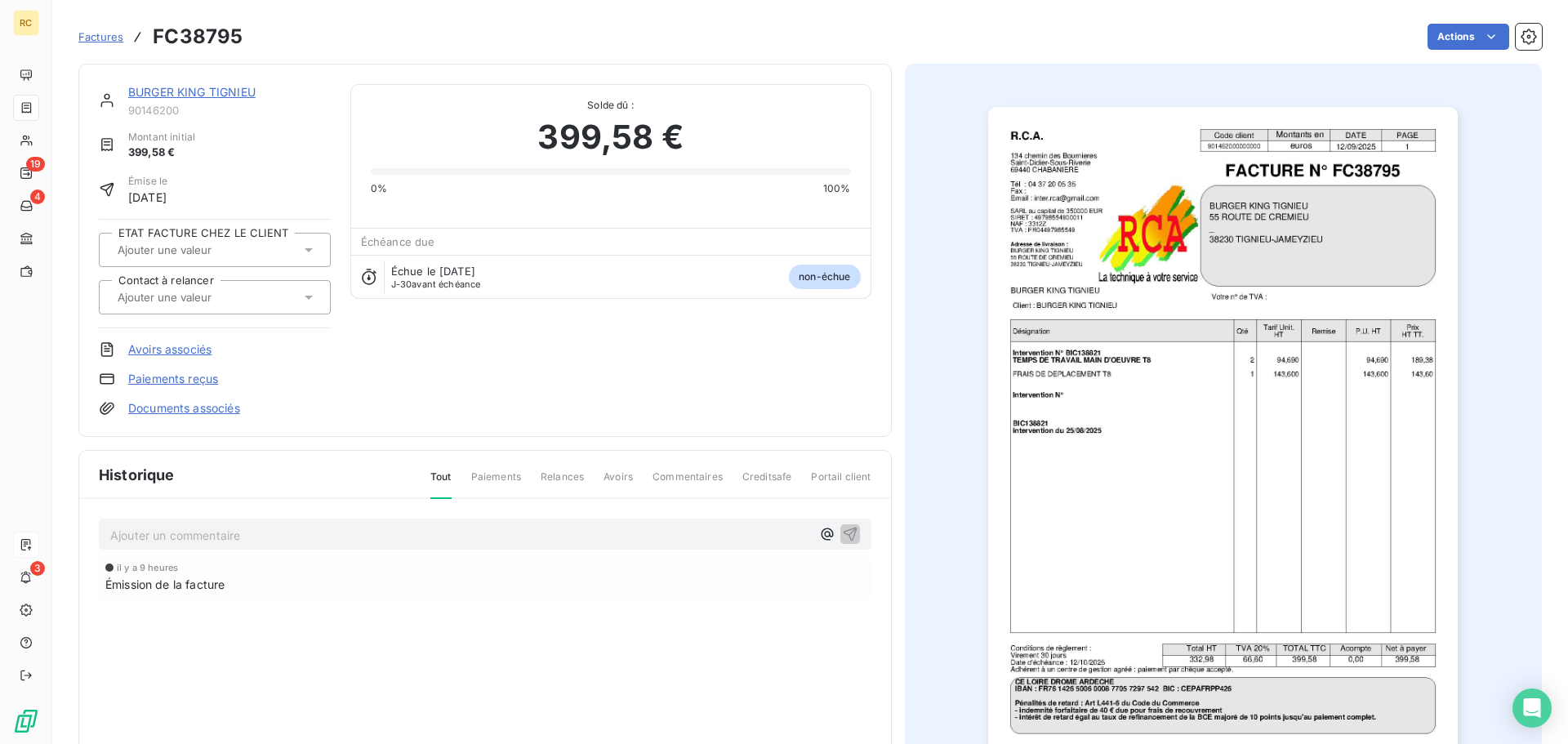
click at [176, 407] on link "Documents associés" at bounding box center [184, 408] width 112 height 17
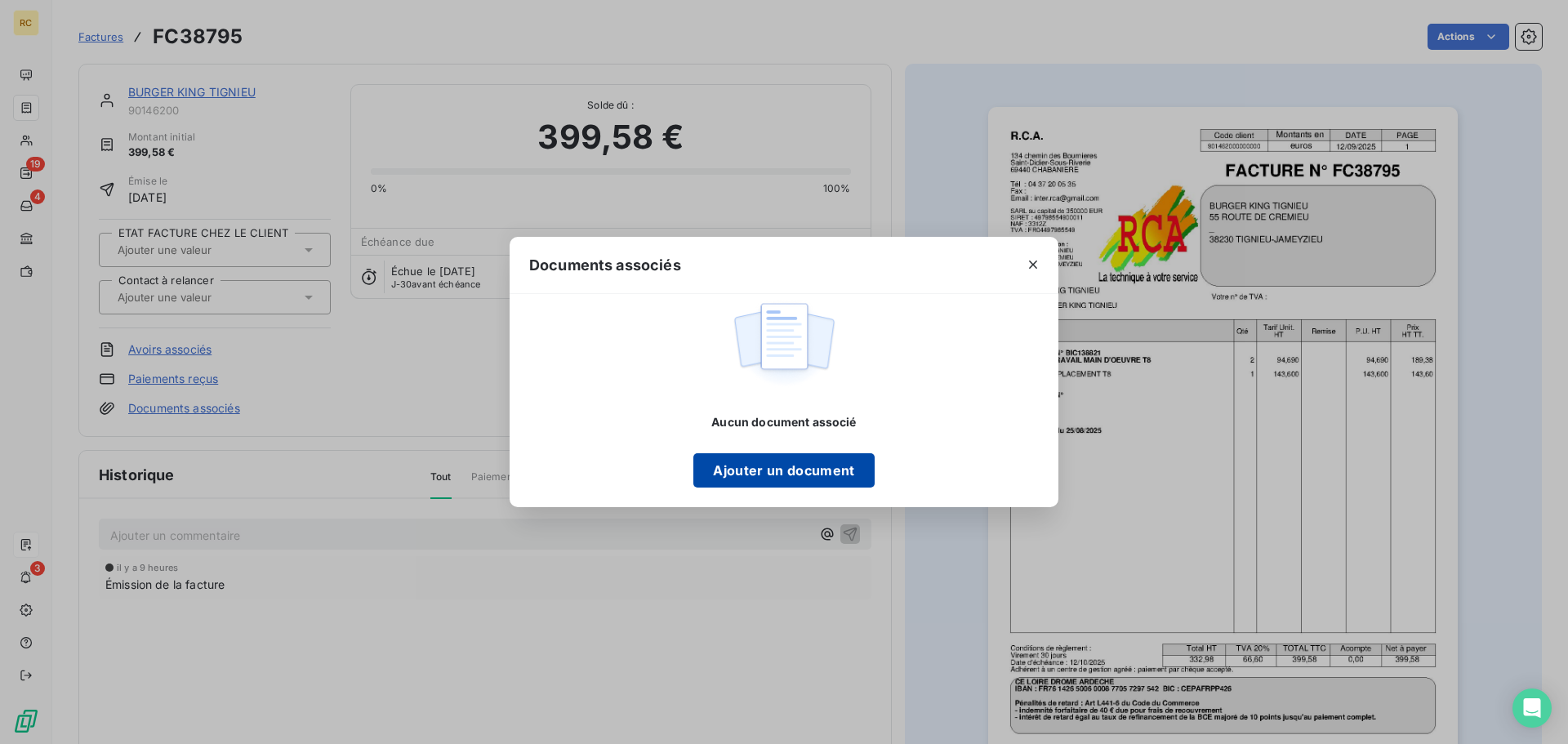
click at [776, 477] on button "Ajouter un document" at bounding box center [783, 470] width 181 height 34
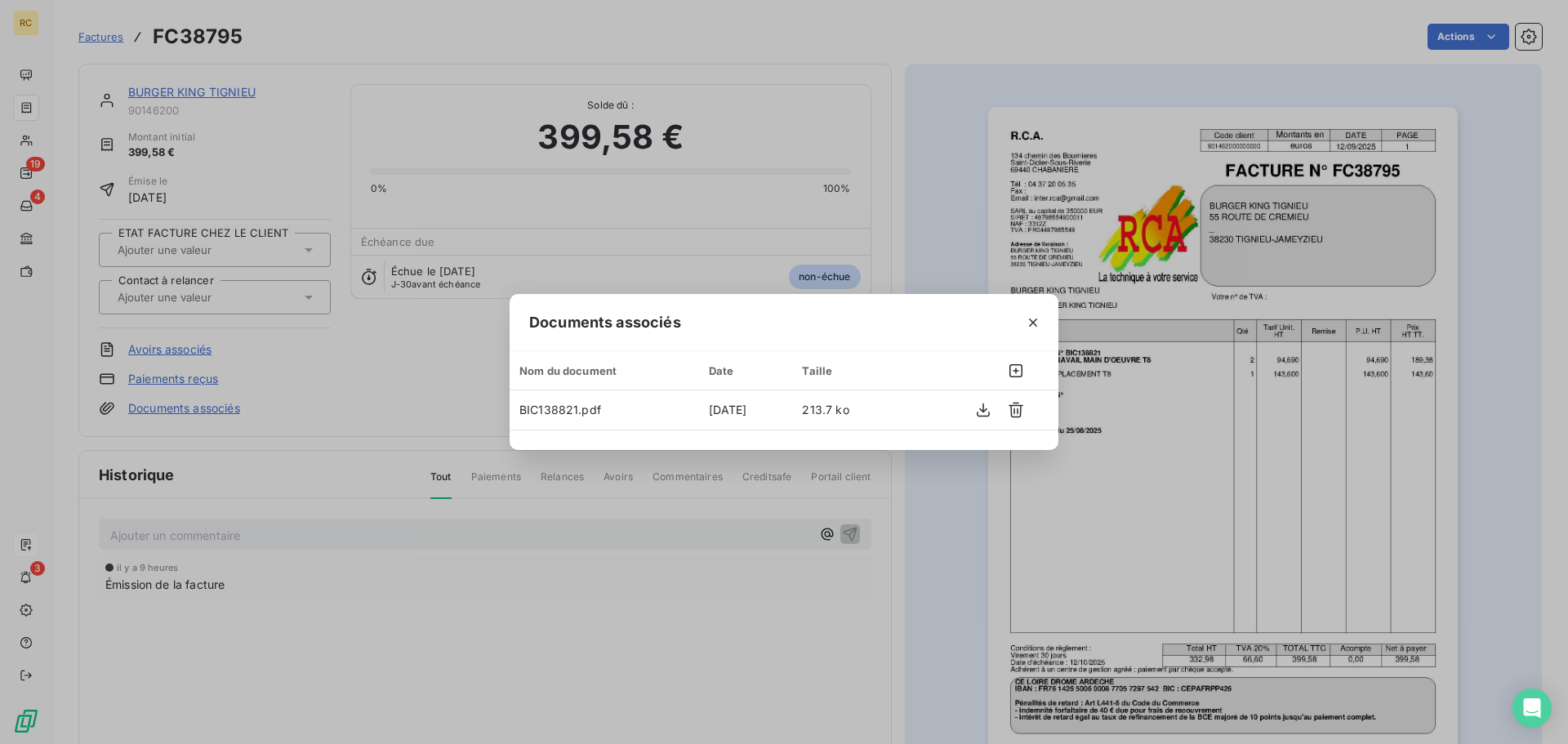
click at [580, 582] on div "Documents associés Nom du document Date Taille BIC138821.pdf [DATE] 213.7 ko" at bounding box center [784, 372] width 1568 height 744
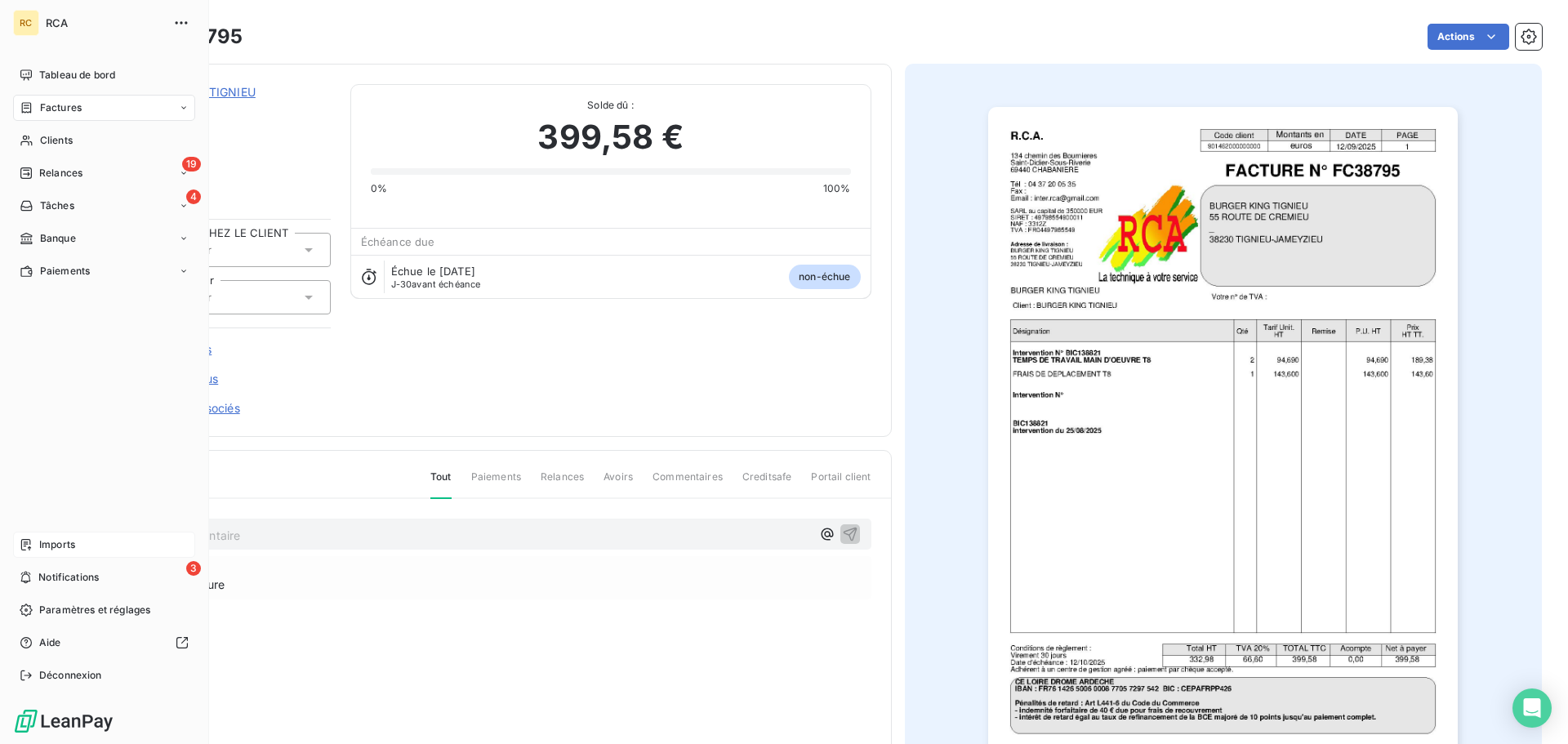
click at [57, 551] on span "Imports" at bounding box center [57, 545] width 36 height 15
